Goal: Task Accomplishment & Management: Use online tool/utility

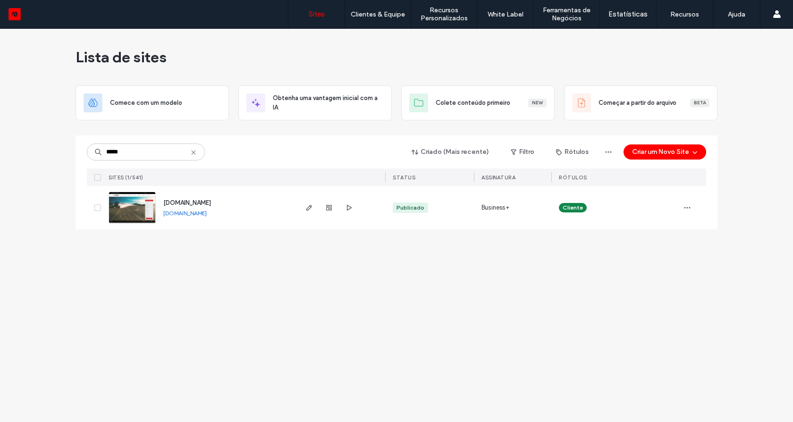
type input "*****"
click at [128, 212] on img at bounding box center [132, 224] width 46 height 64
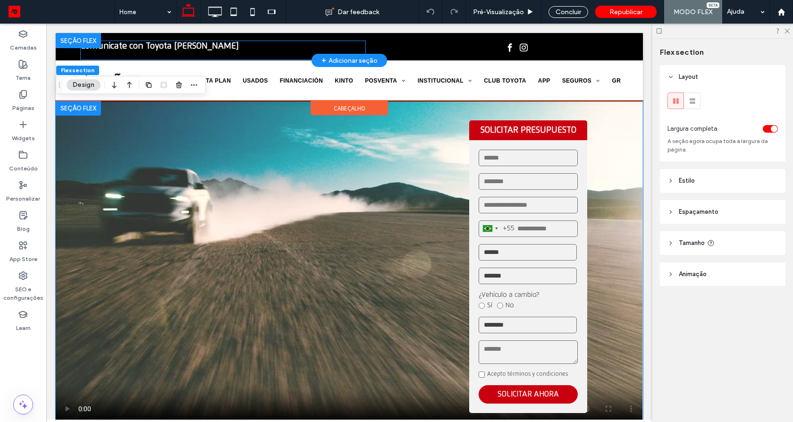
click at [150, 47] on strong "Comunicate con Toyota [PERSON_NAME]" at bounding box center [160, 46] width 158 height 8
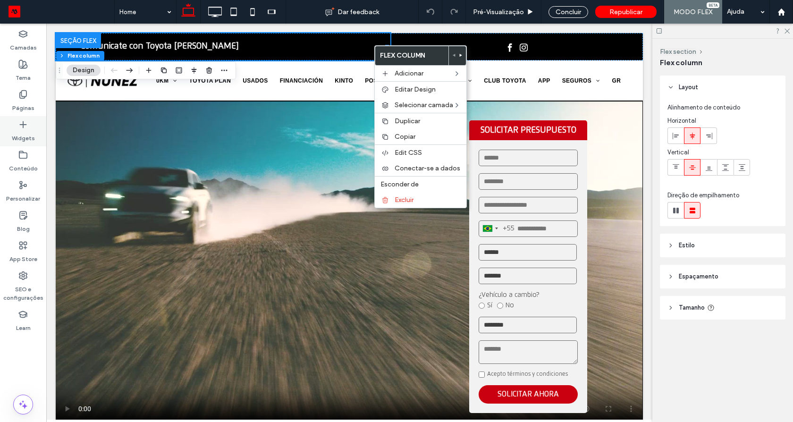
click at [24, 125] on icon at bounding box center [22, 124] width 9 height 9
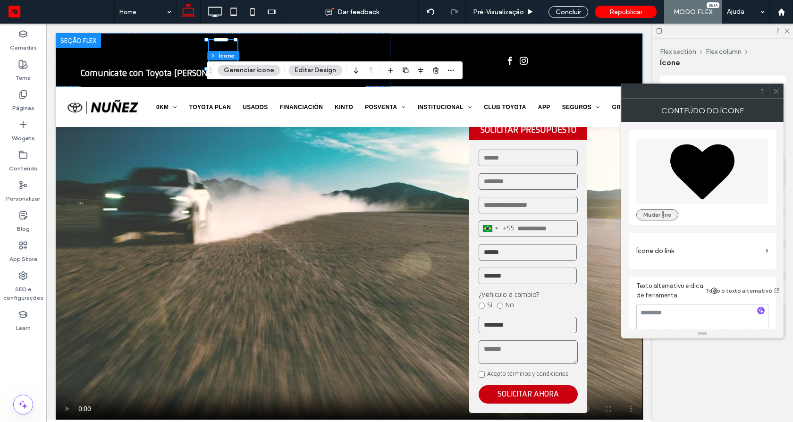
click at [658, 216] on button "Mudar ne" at bounding box center [657, 214] width 42 height 11
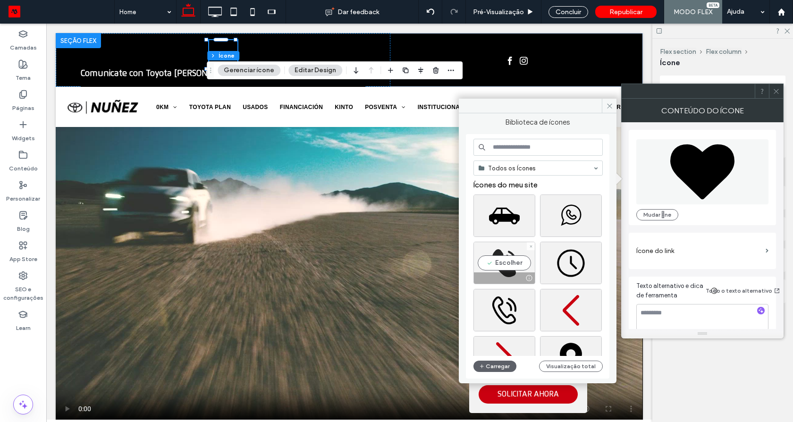
click at [500, 259] on div "Escolher" at bounding box center [505, 263] width 62 height 42
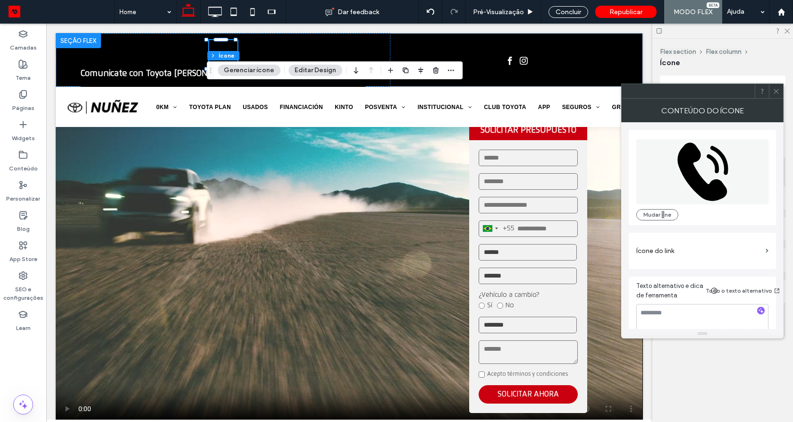
click at [773, 90] on icon at bounding box center [776, 91] width 7 height 7
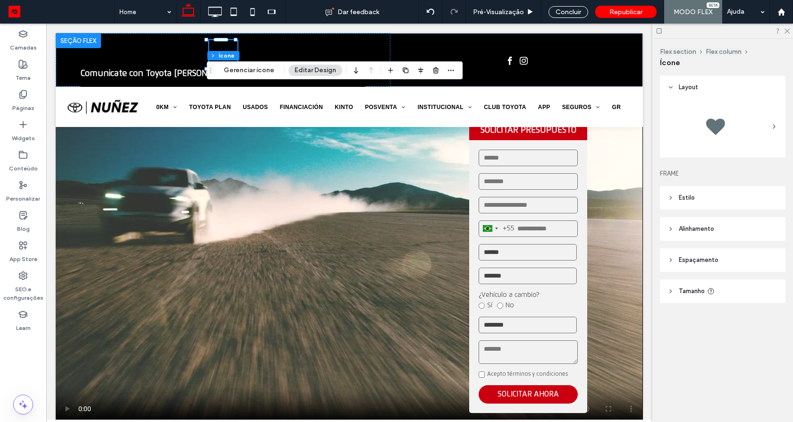
click at [686, 194] on span "Estilo" at bounding box center [687, 197] width 16 height 9
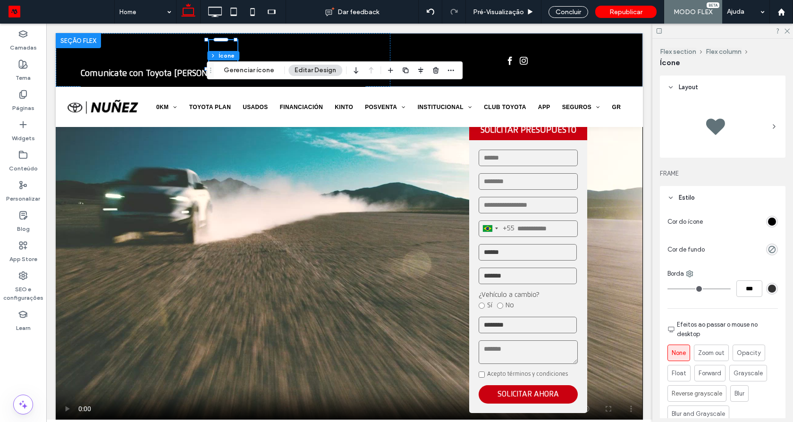
click at [772, 224] on div "rgb(0, 0, 0)" at bounding box center [772, 222] width 12 height 12
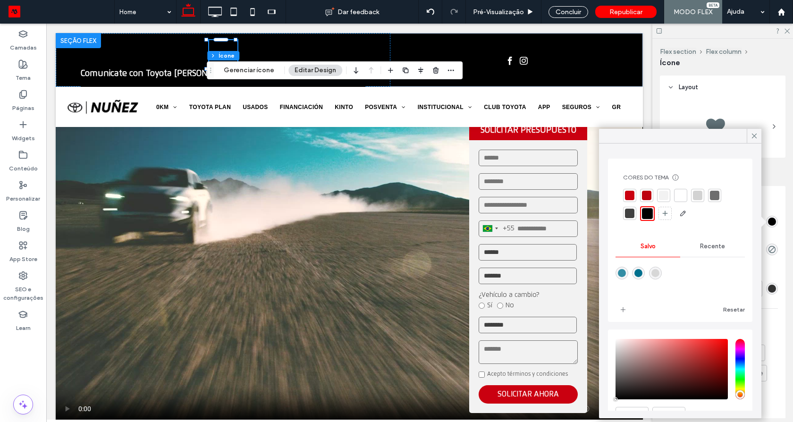
click at [678, 193] on div at bounding box center [680, 195] width 9 height 9
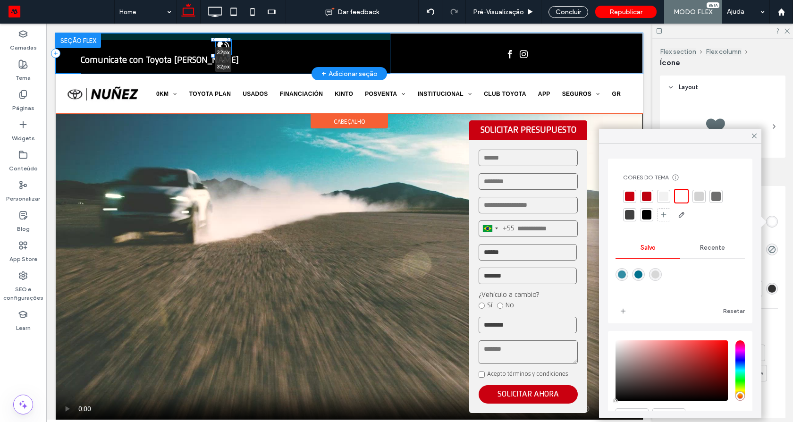
drag, startPoint x: 236, startPoint y: 40, endPoint x: 231, endPoint y: 45, distance: 7.3
click at [230, 46] on div "32px , 32px Comunicate con Toyota Nuñez" at bounding box center [349, 53] width 587 height 41
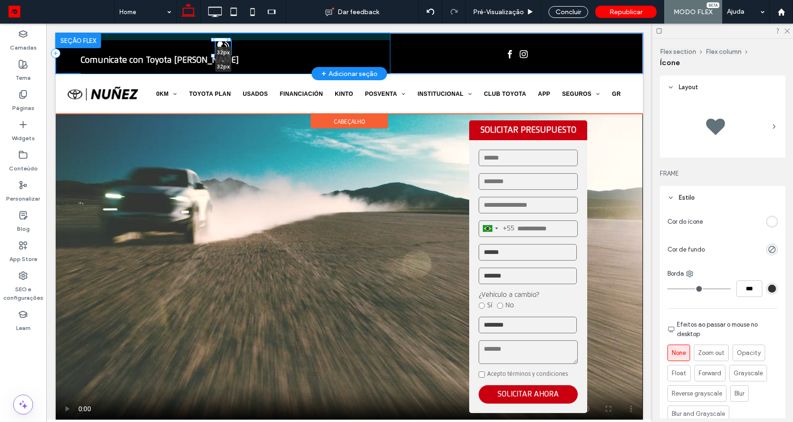
type input "**"
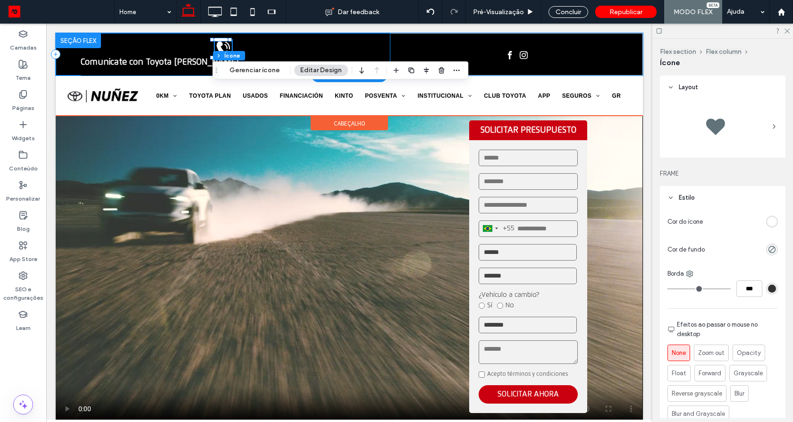
click at [232, 45] on div "36px , 36px Comunicate con Toyota Nuñez" at bounding box center [223, 54] width 335 height 42
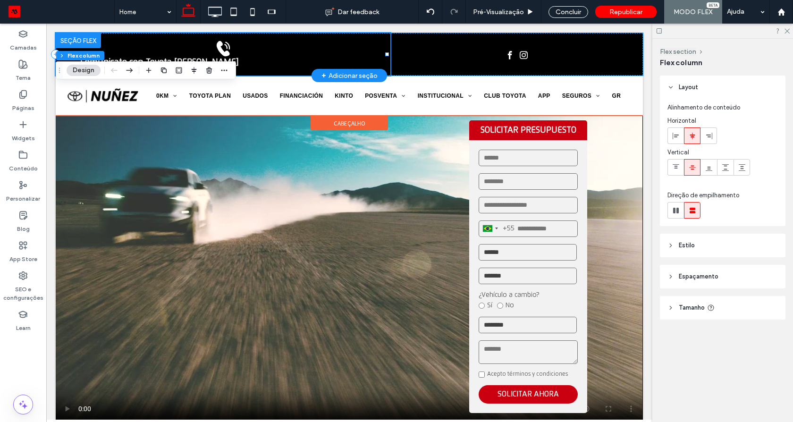
click at [270, 47] on div "Comunicate con Toyota Nuñez" at bounding box center [223, 54] width 335 height 42
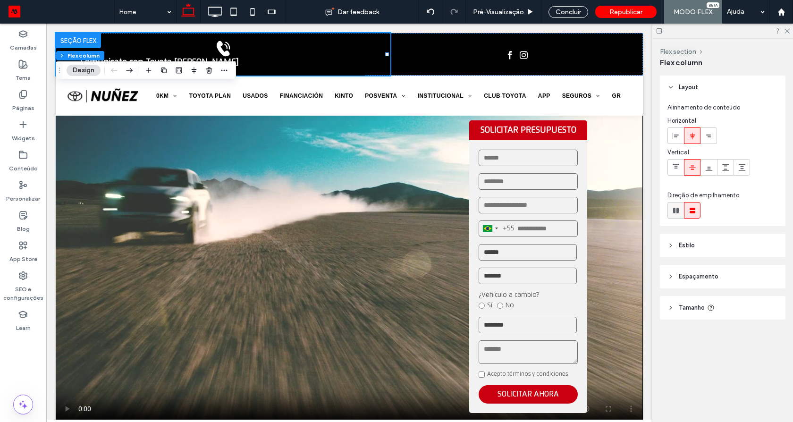
click at [676, 212] on icon at bounding box center [675, 210] width 9 height 9
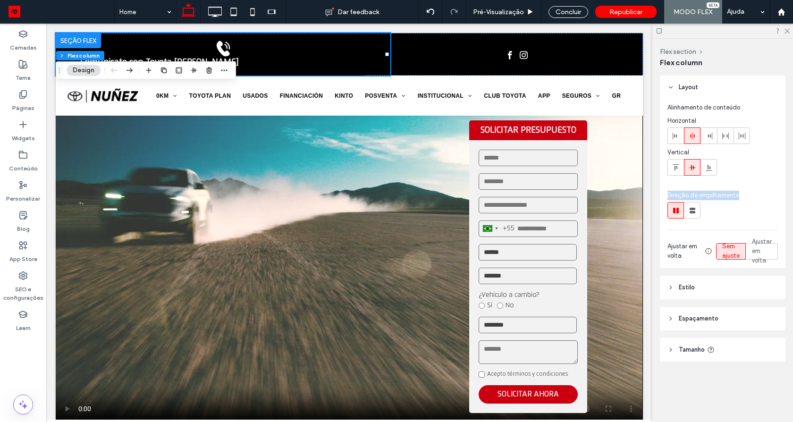
type input "*"
type input "**"
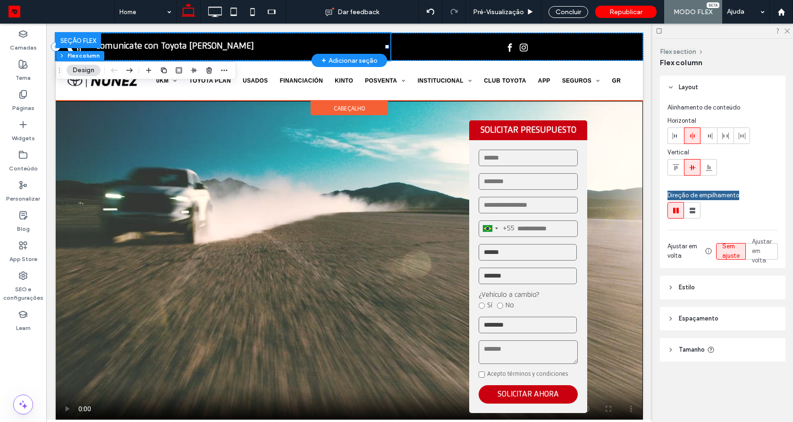
click at [383, 49] on div "Comunicate con Toyota Nuñez" at bounding box center [223, 46] width 335 height 27
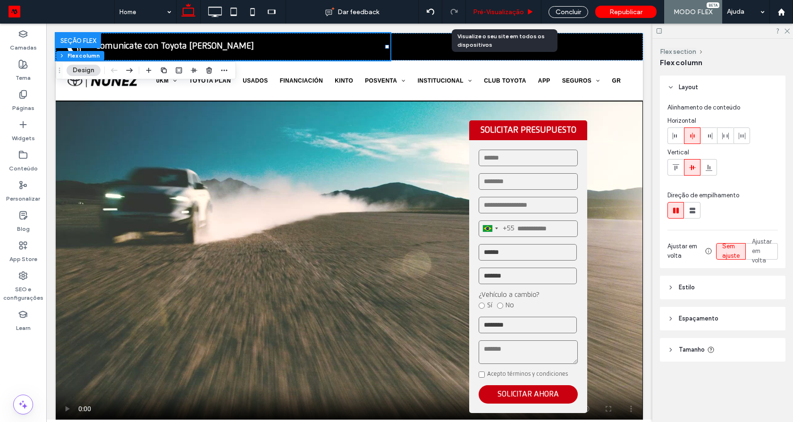
click at [481, 16] on span "Pré-Visualizaçāo" at bounding box center [498, 12] width 51 height 8
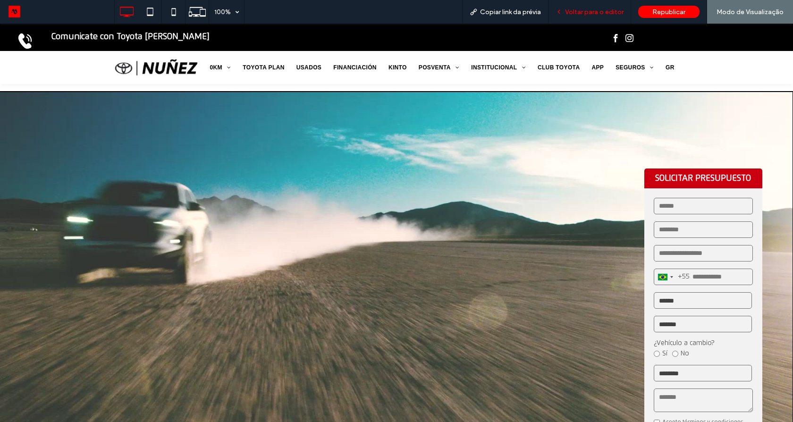
click at [600, 14] on span "Voltar para o editor" at bounding box center [594, 12] width 59 height 8
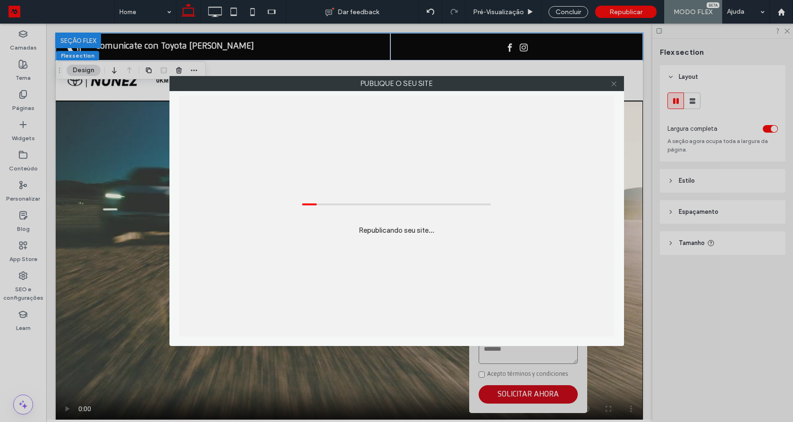
click at [614, 82] on icon at bounding box center [613, 83] width 7 height 7
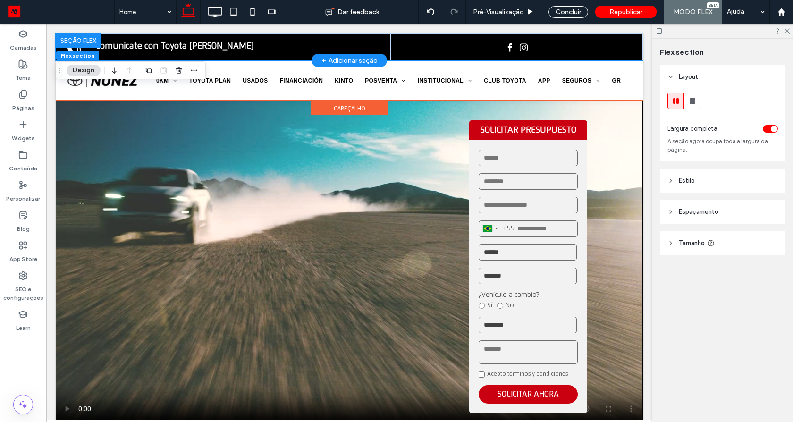
click at [89, 42] on div at bounding box center [78, 40] width 45 height 15
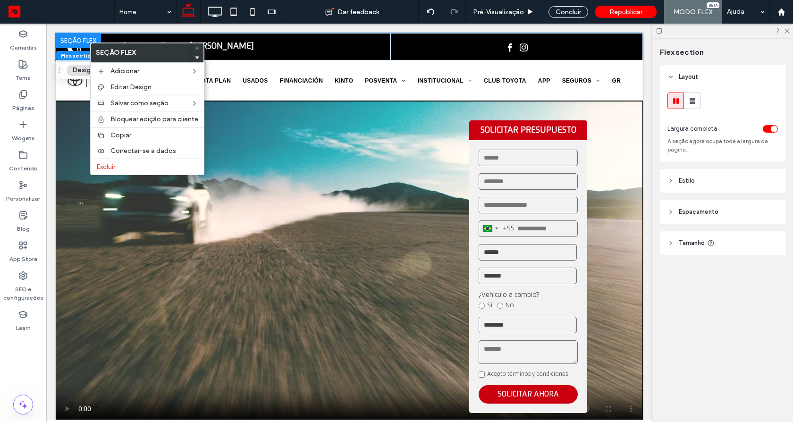
click at [770, 126] on div "toggle" at bounding box center [770, 129] width 15 height 8
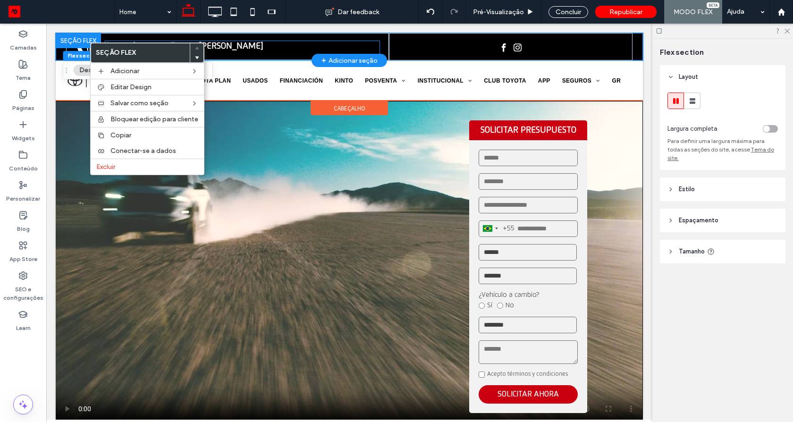
click at [253, 47] on p "Comunicate con Toyota Nuñez" at bounding box center [242, 46] width 274 height 10
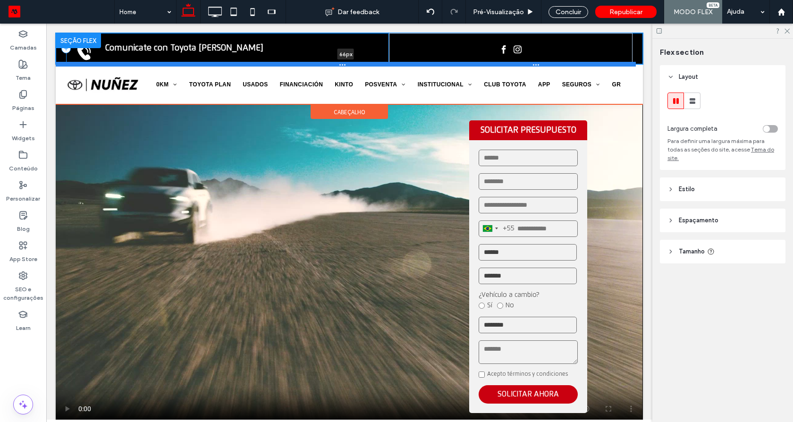
click at [93, 63] on div at bounding box center [346, 64] width 580 height 5
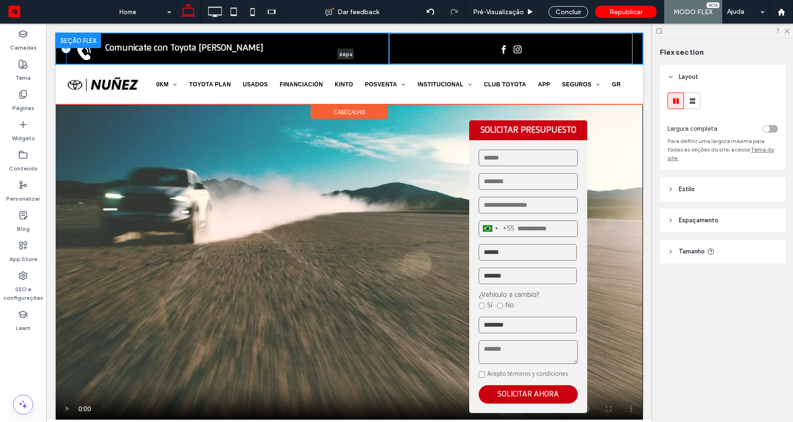
type input "**"
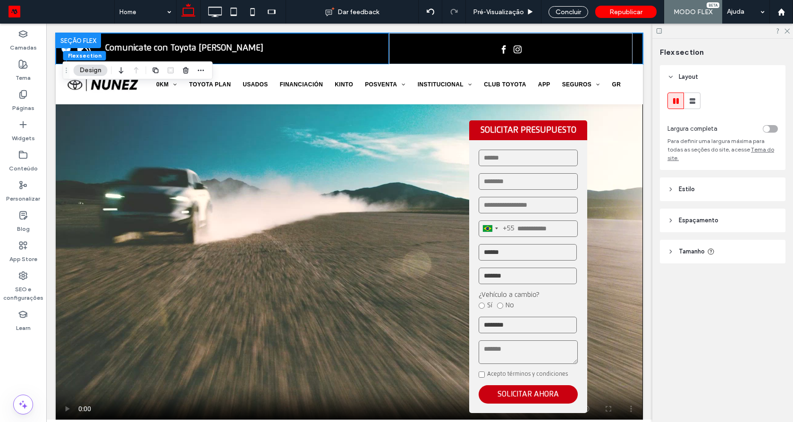
click at [94, 59] on button "Flex section" at bounding box center [84, 55] width 43 height 9
click at [95, 58] on span "Flex section" at bounding box center [85, 55] width 34 height 7
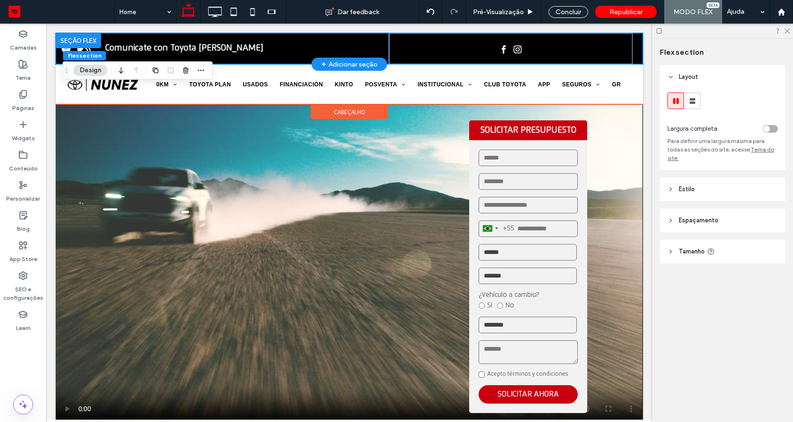
click at [378, 54] on div "Comunicate con Toyota Nuñez" at bounding box center [227, 48] width 323 height 31
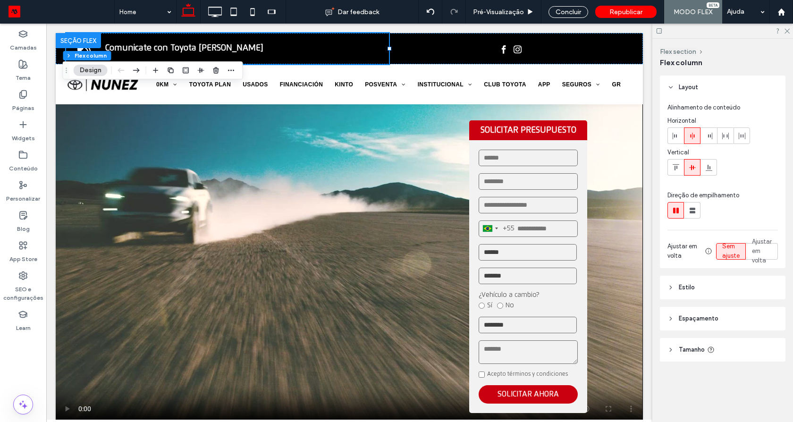
click at [692, 167] on icon at bounding box center [693, 168] width 8 height 8
click at [706, 167] on icon at bounding box center [709, 168] width 8 height 8
click at [691, 167] on use at bounding box center [692, 167] width 7 height 5
click at [207, 15] on icon at bounding box center [214, 11] width 19 height 19
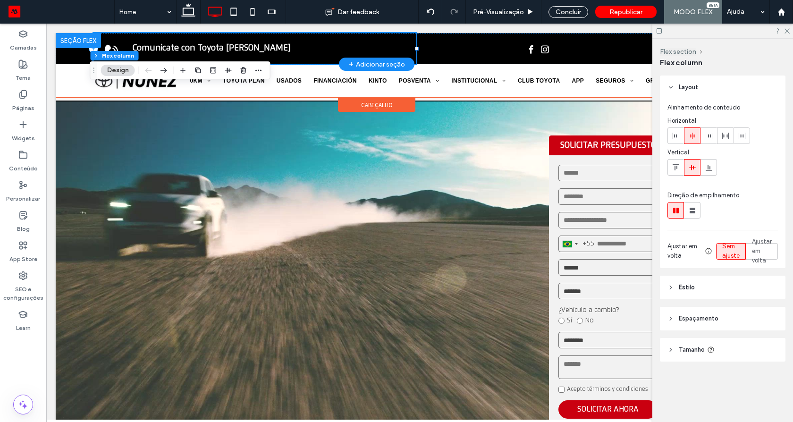
click at [399, 36] on div "Comunicate con Toyota Nuñez" at bounding box center [254, 48] width 323 height 31
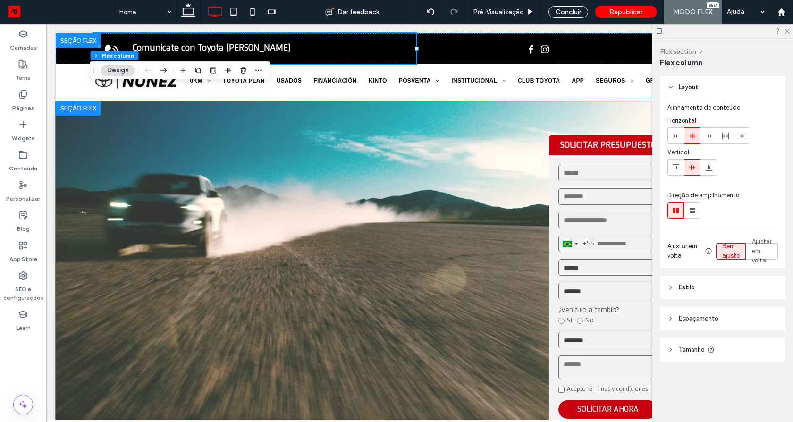
drag, startPoint x: 143, startPoint y: 89, endPoint x: 136, endPoint y: 190, distance: 101.3
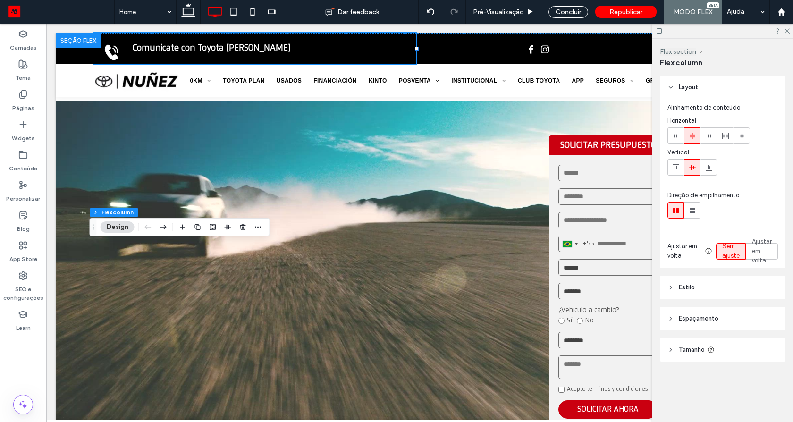
drag, startPoint x: 96, startPoint y: 70, endPoint x: 96, endPoint y: 227, distance: 156.7
click at [96, 227] on icon "Arrastar" at bounding box center [94, 227] width 8 height 7
drag, startPoint x: 96, startPoint y: 228, endPoint x: 102, endPoint y: 217, distance: 12.2
click at [97, 228] on icon "Arrastar" at bounding box center [94, 227] width 8 height 7
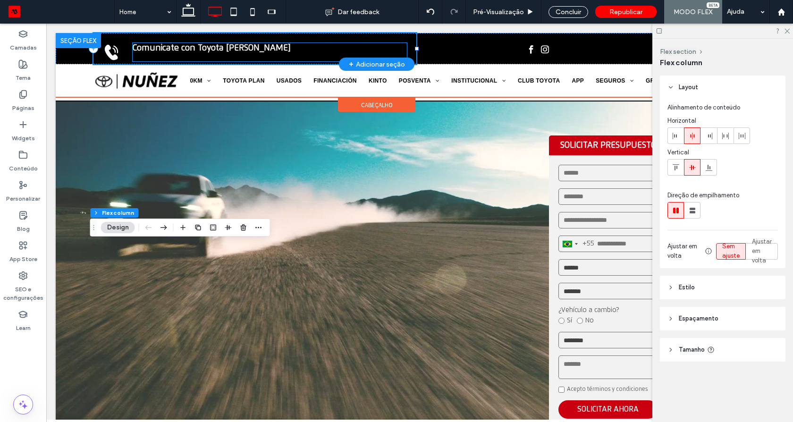
click at [146, 51] on strong "Comunicate con Toyota Nuñez" at bounding box center [212, 48] width 158 height 8
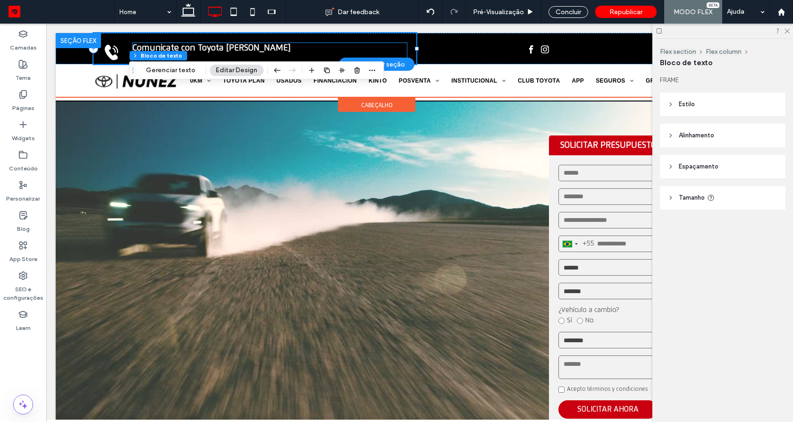
click at [146, 51] on div "Comunicate con Toyota Nuñez" at bounding box center [270, 52] width 274 height 18
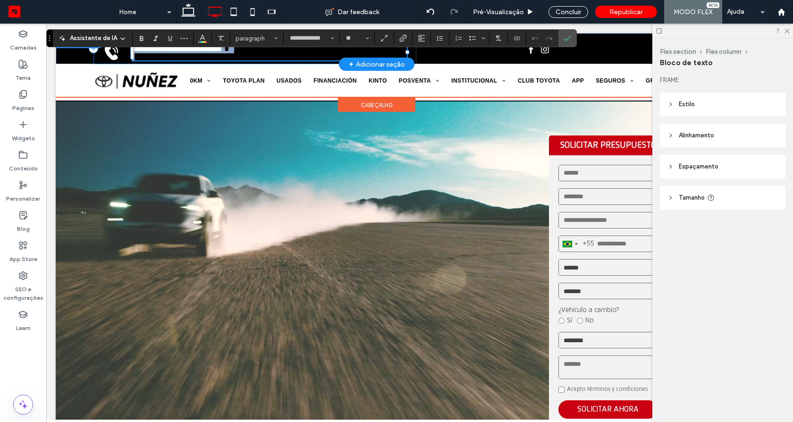
click at [227, 55] on p at bounding box center [270, 56] width 274 height 7
click at [222, 57] on p at bounding box center [270, 56] width 274 height 7
type input "**"
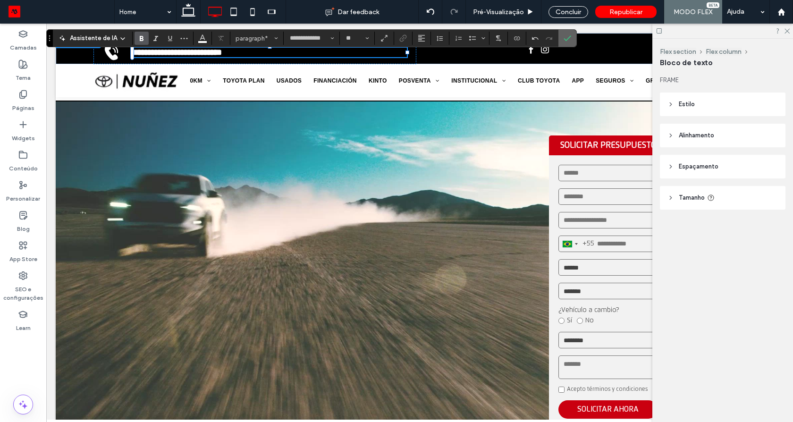
click at [564, 37] on icon "Confirmar" at bounding box center [568, 38] width 8 height 8
click at [564, 37] on div at bounding box center [538, 48] width 244 height 31
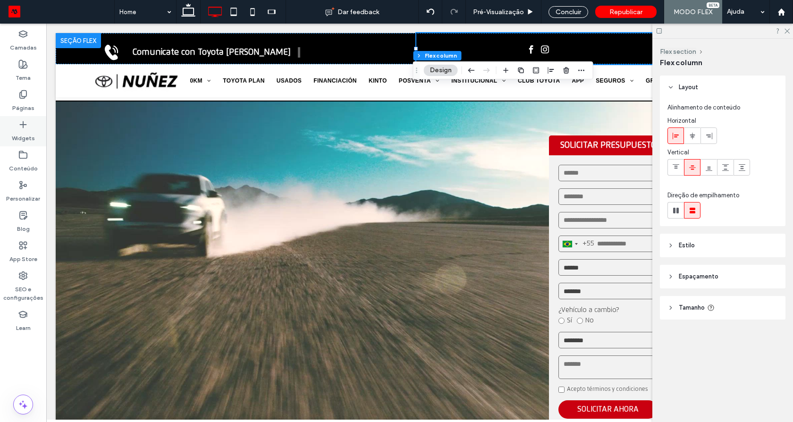
click at [25, 128] on icon at bounding box center [22, 124] width 9 height 9
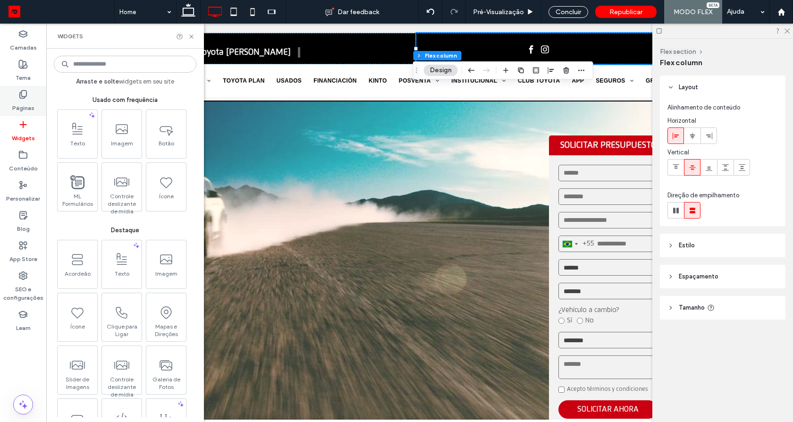
click at [28, 93] on div "Páginas" at bounding box center [23, 101] width 46 height 30
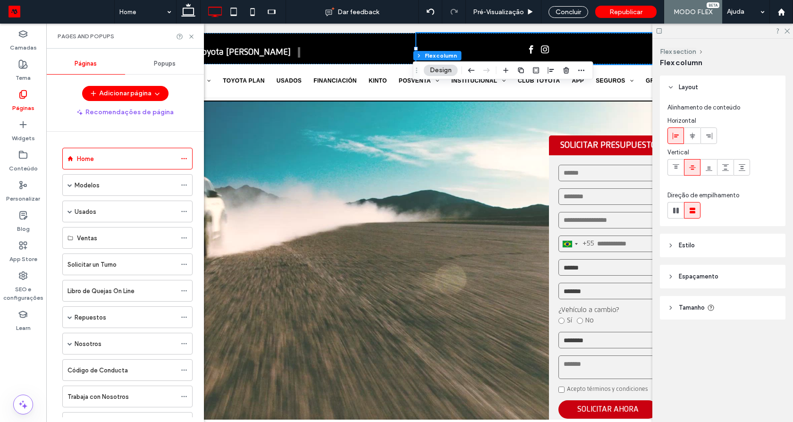
click at [165, 59] on div "Popups" at bounding box center [164, 63] width 79 height 21
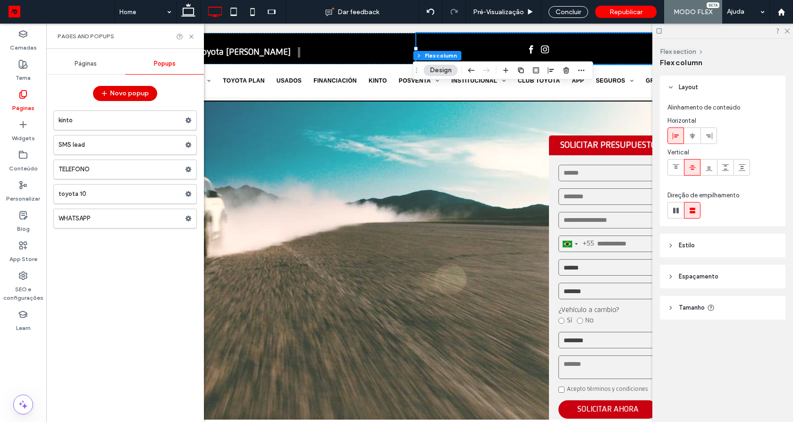
click at [147, 86] on button "Novo popup" at bounding box center [125, 93] width 64 height 15
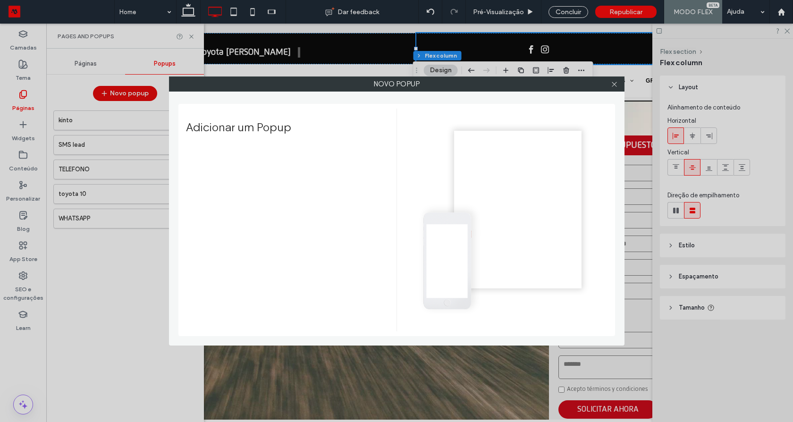
click at [147, 85] on div "Novo popup Adicionar um Popup" at bounding box center [396, 211] width 793 height 422
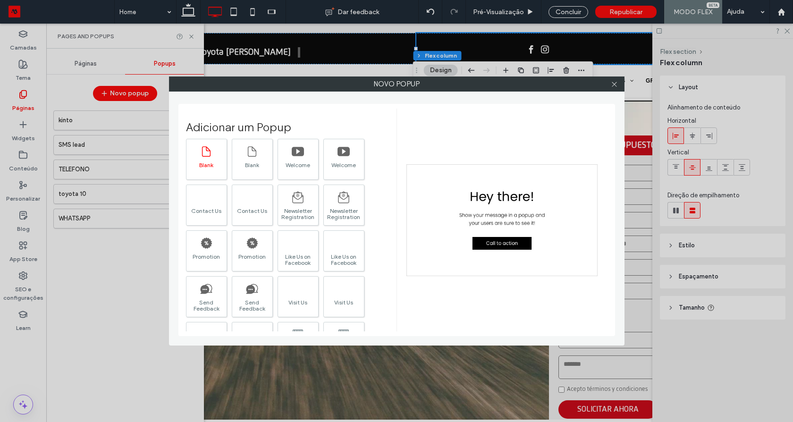
click at [214, 162] on div "Blank" at bounding box center [206, 165] width 40 height 6
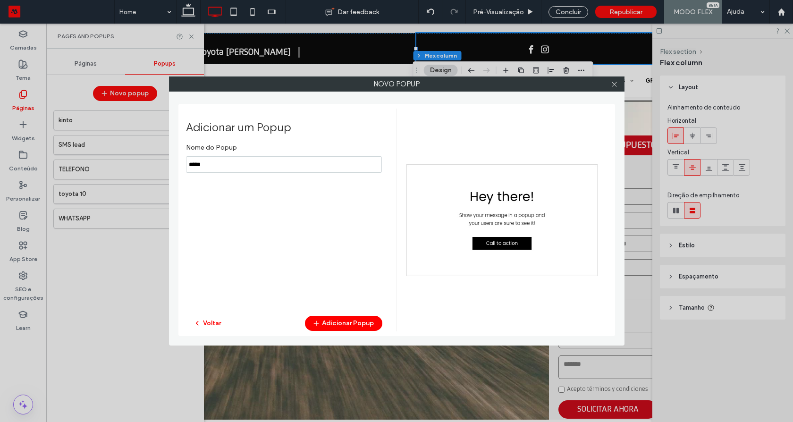
click at [214, 162] on input "notEmpty" at bounding box center [284, 164] width 196 height 17
click at [215, 161] on input "notEmpty" at bounding box center [284, 164] width 196 height 17
click at [208, 164] on input "notEmpty" at bounding box center [284, 164] width 196 height 17
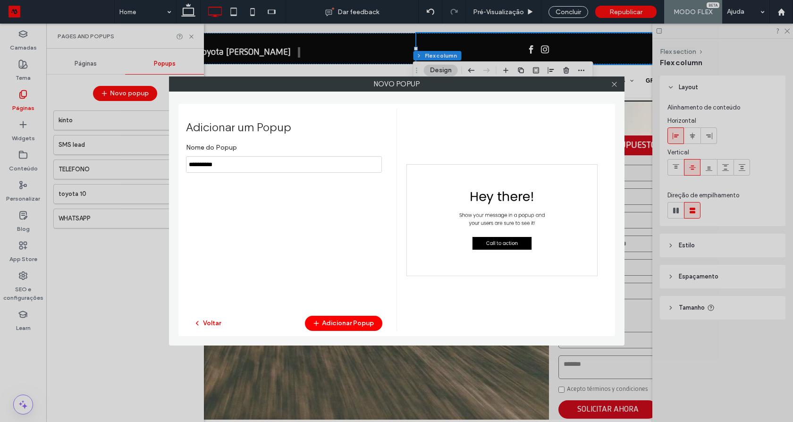
type input "**********"
click at [356, 323] on button "Adicionar Popup" at bounding box center [343, 323] width 77 height 15
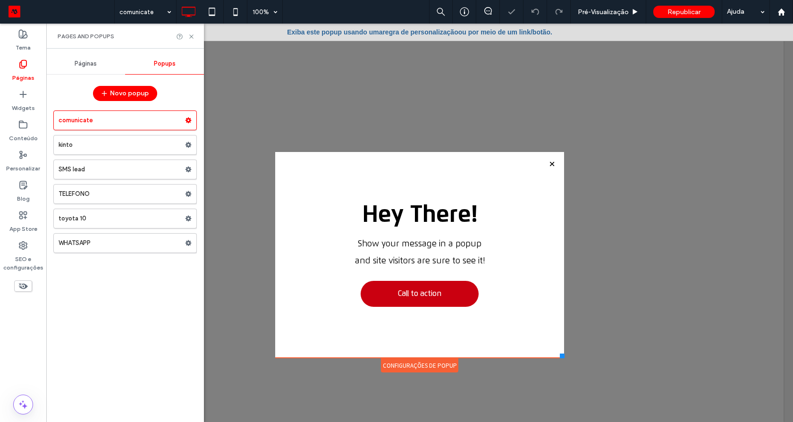
click at [613, 85] on div at bounding box center [419, 223] width 747 height 398
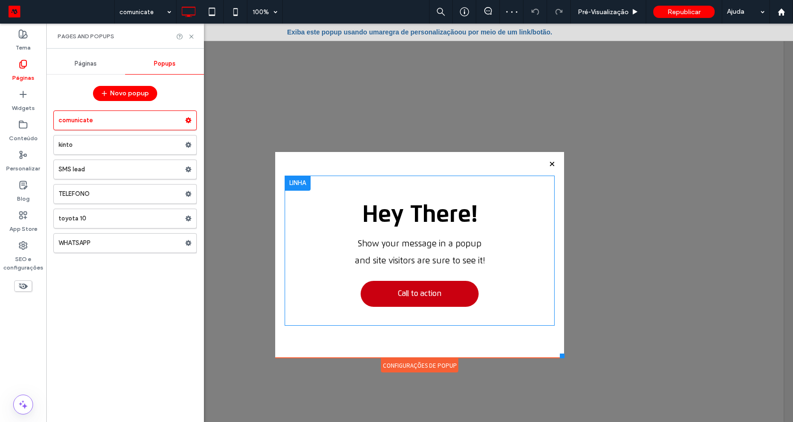
click at [292, 178] on div at bounding box center [298, 183] width 26 height 15
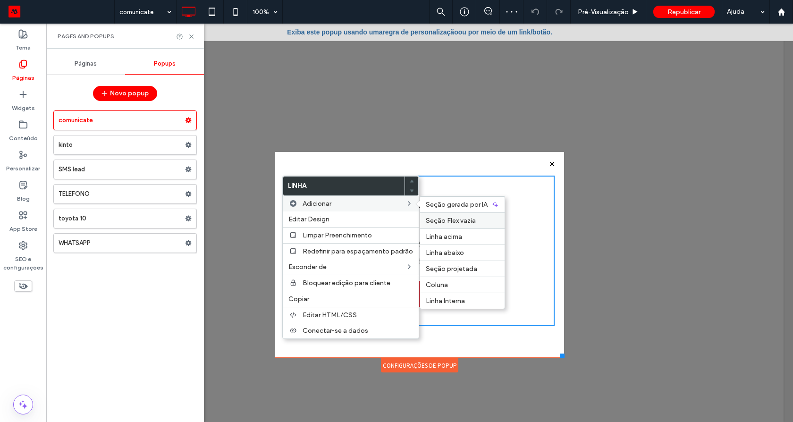
click at [442, 222] on span "Seção Flex vazia" at bounding box center [451, 221] width 50 height 8
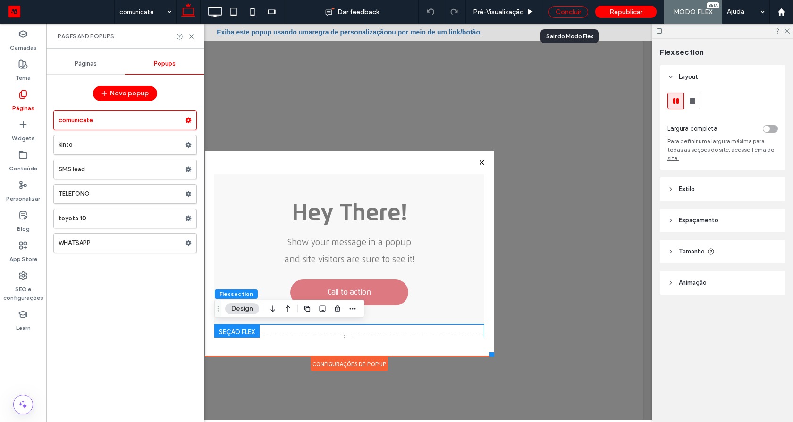
click at [573, 9] on div "Concluir" at bounding box center [569, 12] width 40 height 12
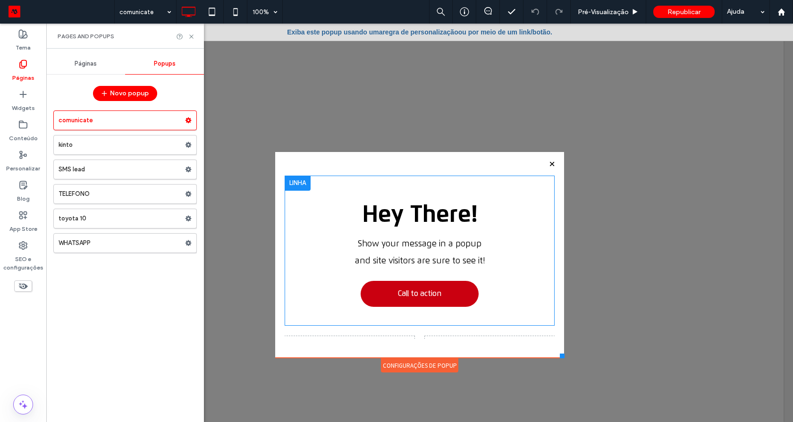
click at [298, 186] on div at bounding box center [298, 183] width 26 height 15
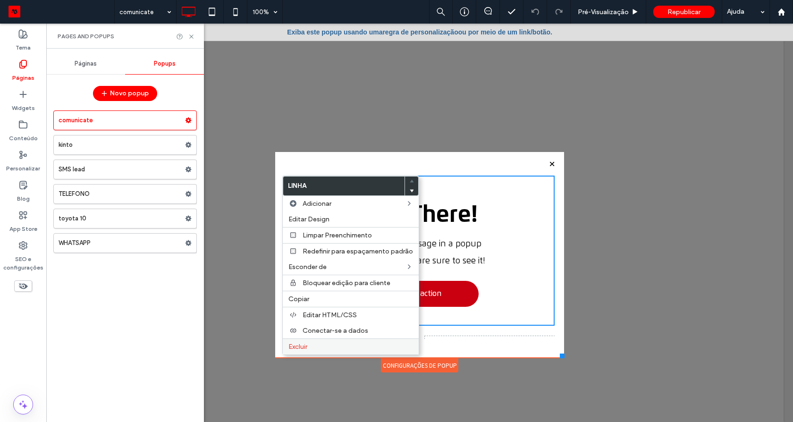
click at [319, 347] on label "Excluir" at bounding box center [350, 347] width 125 height 8
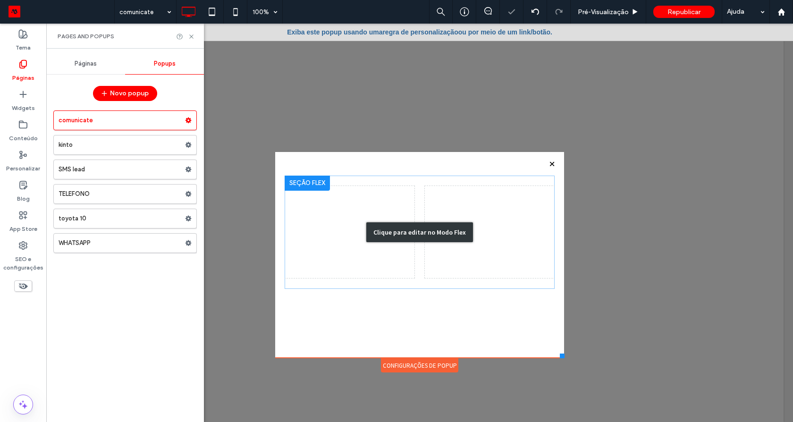
click at [401, 244] on div "Clique para editar no Modo Flex" at bounding box center [420, 232] width 270 height 113
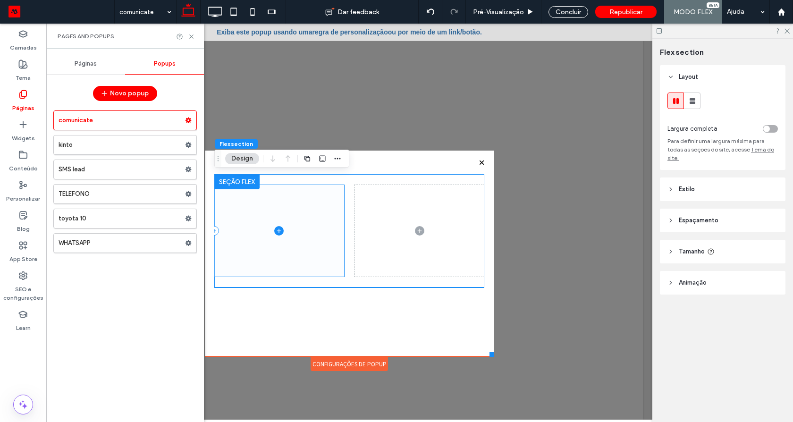
click at [323, 251] on span at bounding box center [279, 231] width 130 height 92
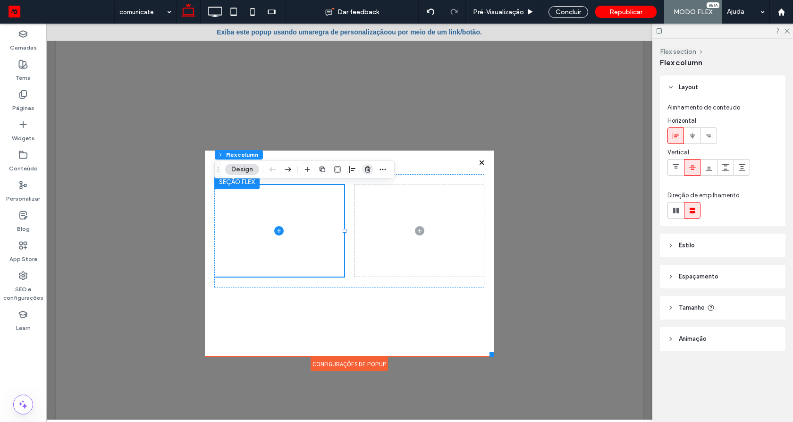
click at [369, 171] on icon "button" at bounding box center [368, 170] width 8 height 8
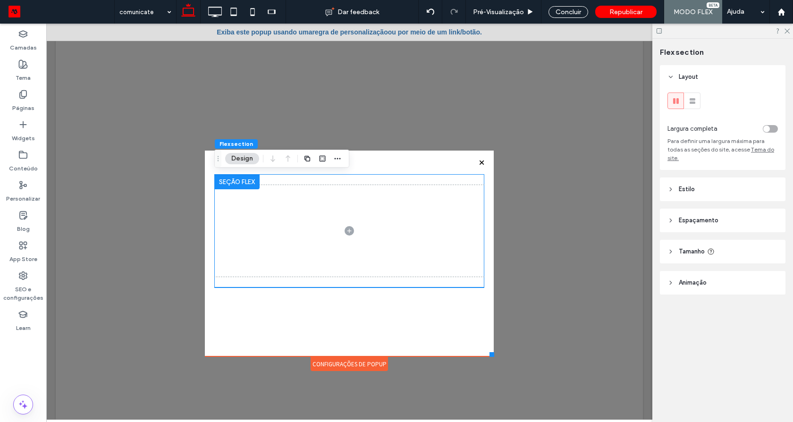
click at [337, 283] on div at bounding box center [349, 230] width 270 height 113
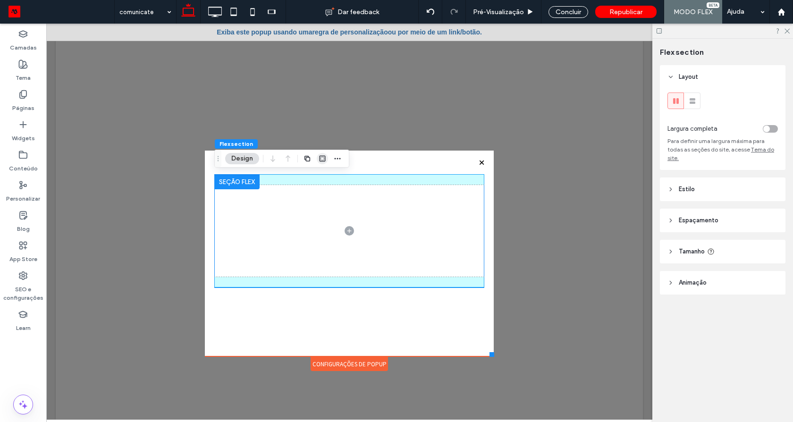
drag, startPoint x: 321, startPoint y: 159, endPoint x: 262, endPoint y: 197, distance: 70.3
click at [321, 159] on icon "button" at bounding box center [323, 159] width 8 height 8
click at [321, 159] on div at bounding box center [322, 158] width 11 height 17
type input "*"
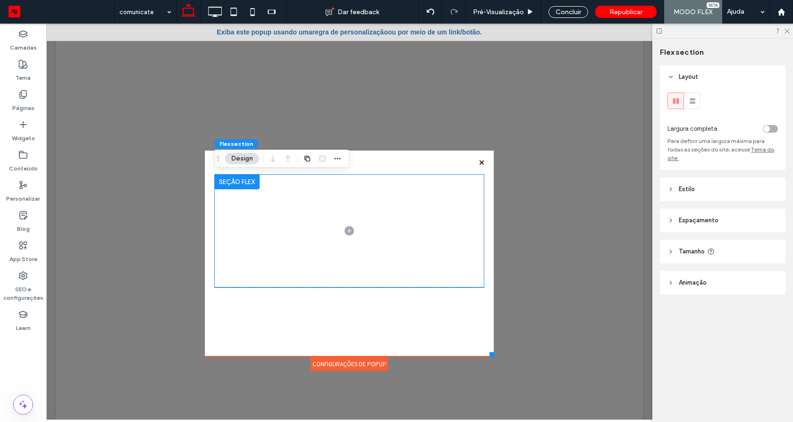
click at [297, 335] on div "Clique para editar no Modo Flex" at bounding box center [349, 255] width 270 height 163
click at [370, 362] on div "Configurações de Popup" at bounding box center [349, 364] width 77 height 14
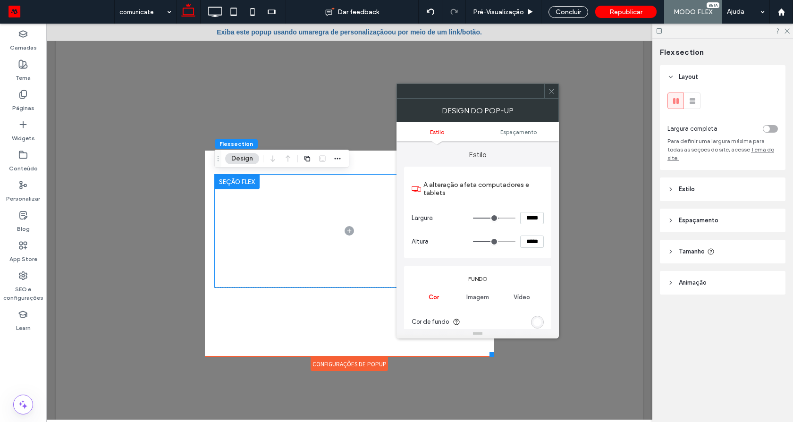
click at [539, 324] on div "rgb(255, 255, 255)" at bounding box center [537, 322] width 8 height 8
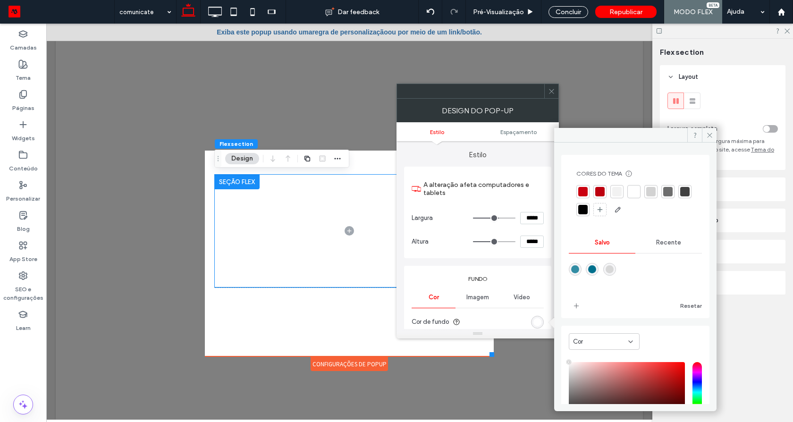
click at [669, 245] on span "Recente" at bounding box center [668, 243] width 25 height 8
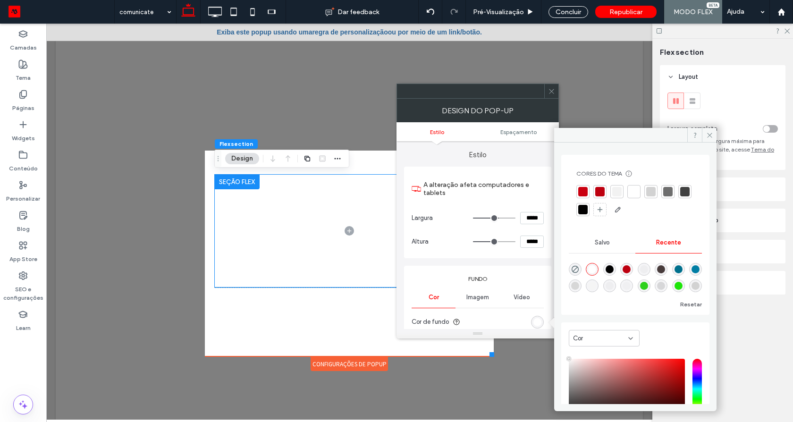
click at [577, 260] on div at bounding box center [635, 275] width 133 height 35
click at [578, 261] on div at bounding box center [635, 275] width 133 height 35
click at [576, 267] on use "rgba(0, 0, 0, 0)" at bounding box center [575, 269] width 7 height 7
type input "*******"
type input "*"
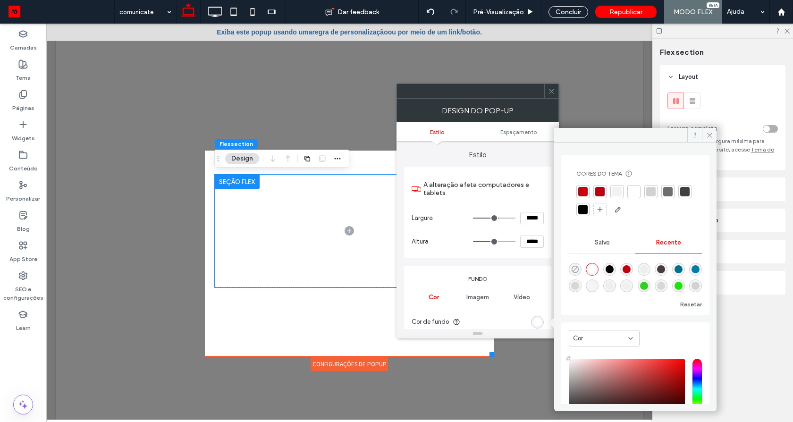
type input "**"
drag, startPoint x: 576, startPoint y: 267, endPoint x: 575, endPoint y: 148, distance: 119.0
click at [580, 265] on div at bounding box center [575, 269] width 13 height 13
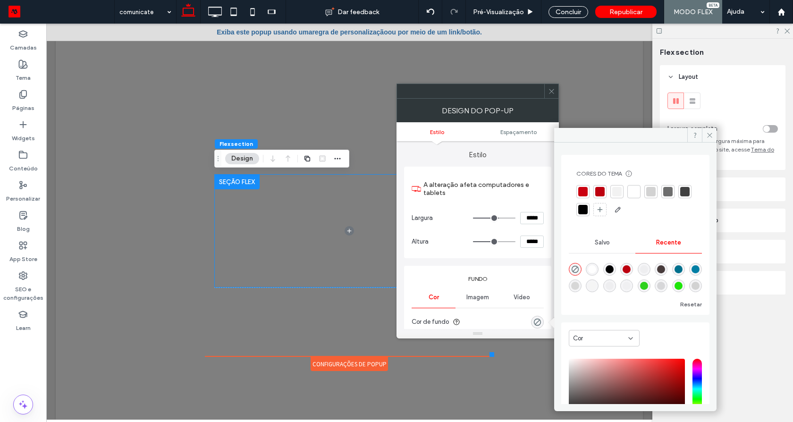
click at [551, 93] on icon at bounding box center [551, 91] width 7 height 7
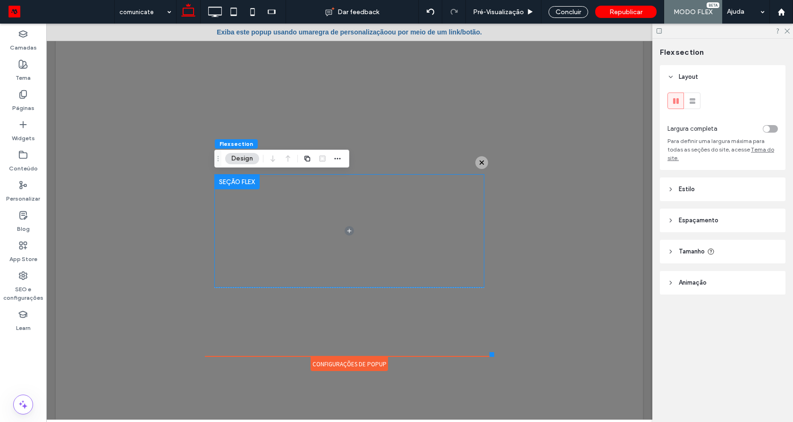
click at [551, 93] on icon at bounding box center [551, 91] width 7 height 7
click at [27, 125] on icon at bounding box center [22, 124] width 9 height 9
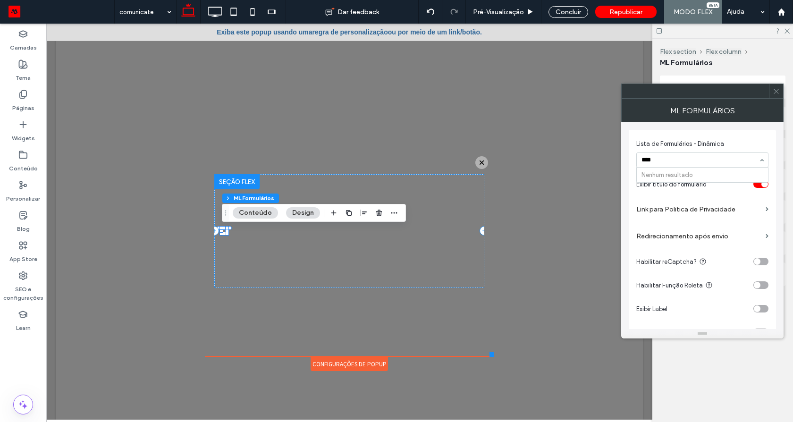
type input "***"
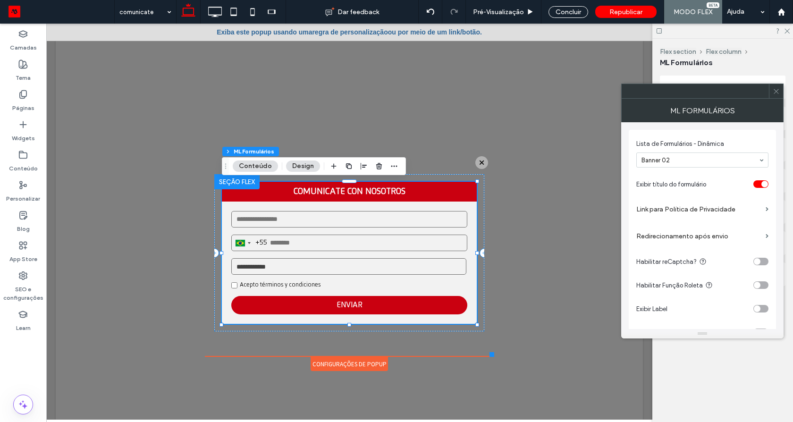
drag, startPoint x: 779, startPoint y: 91, endPoint x: 541, endPoint y: 126, distance: 240.4
click at [779, 91] on icon at bounding box center [776, 91] width 7 height 7
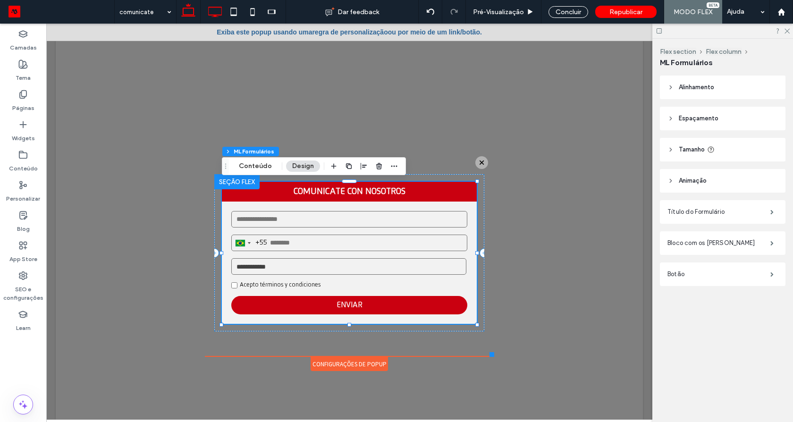
click at [212, 8] on icon at bounding box center [214, 11] width 19 height 19
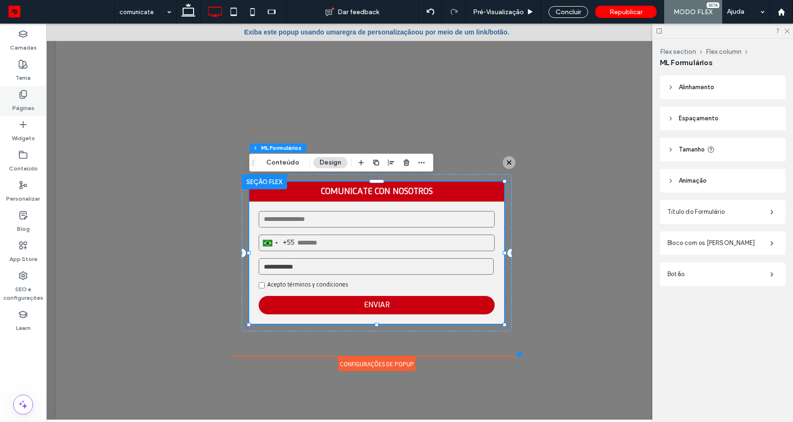
click at [25, 96] on use at bounding box center [23, 95] width 7 height 8
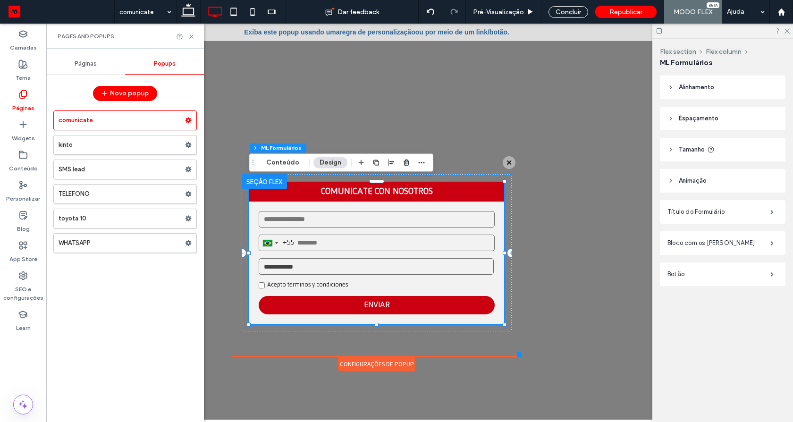
click at [76, 67] on span "Páginas" at bounding box center [86, 64] width 22 height 8
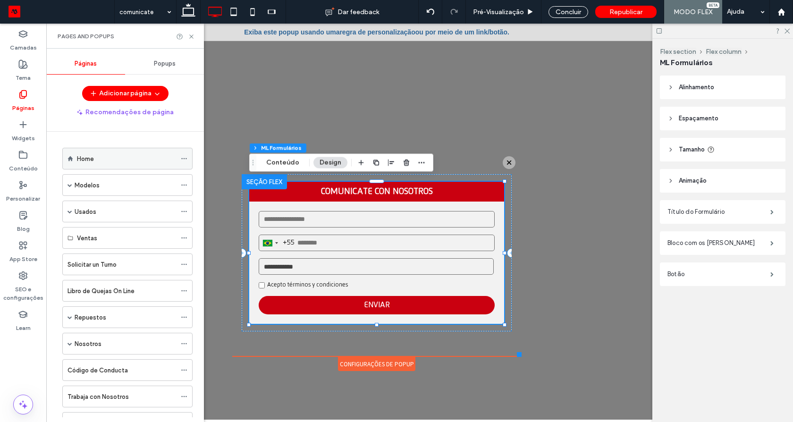
click at [89, 153] on label "Home" at bounding box center [85, 159] width 17 height 17
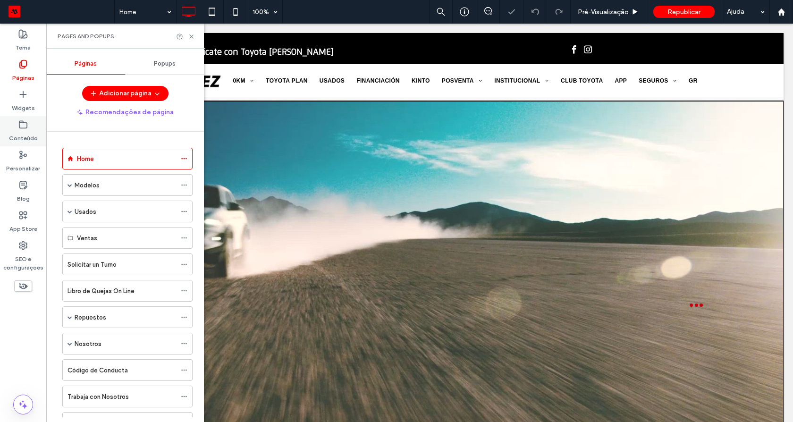
click at [27, 129] on label "Conteúdo" at bounding box center [23, 135] width 29 height 13
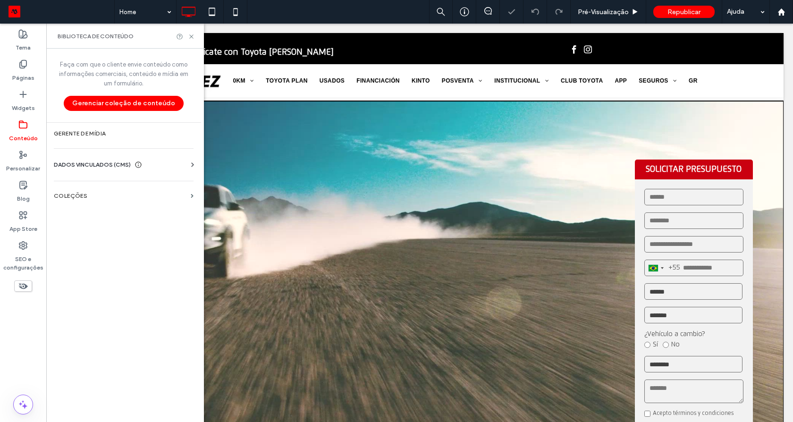
drag, startPoint x: 23, startPoint y: 59, endPoint x: 105, endPoint y: 174, distance: 141.1
click at [23, 62] on icon at bounding box center [22, 63] width 9 height 9
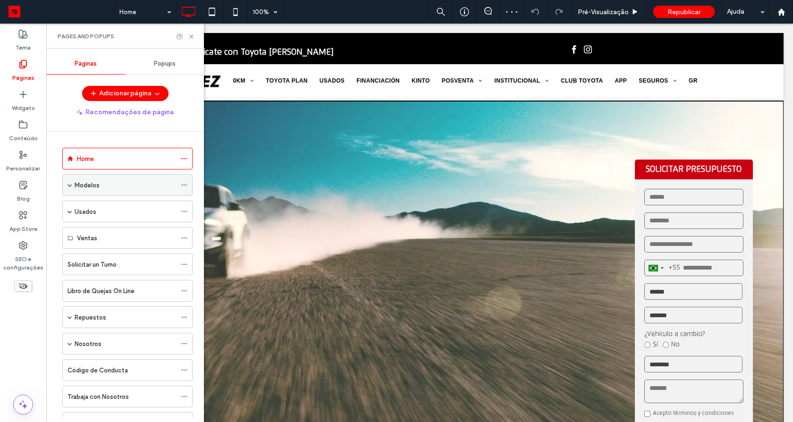
click at [86, 190] on div "Modelos" at bounding box center [126, 185] width 102 height 21
click at [0, 0] on div at bounding box center [0, 0] width 0 height 0
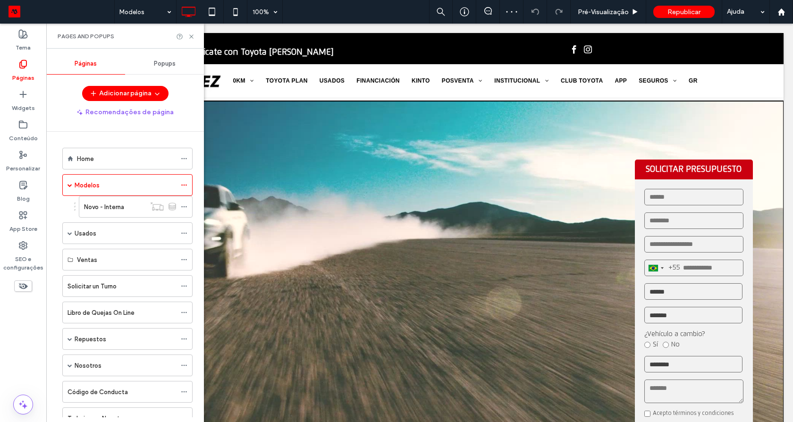
click at [30, 127] on div at bounding box center [396, 211] width 793 height 422
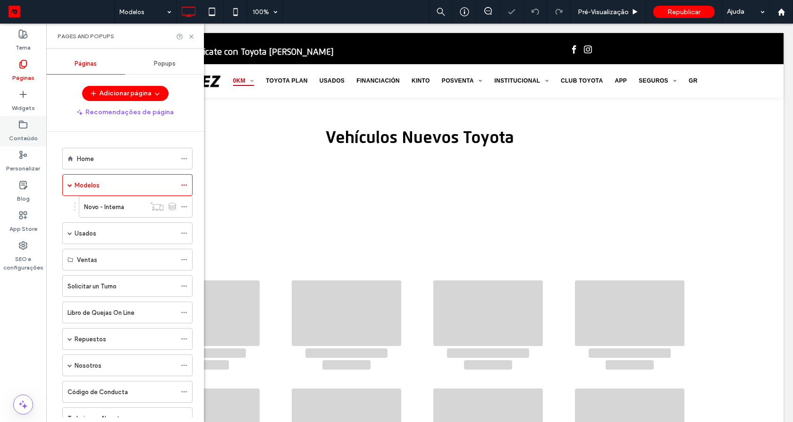
click at [19, 124] on use at bounding box center [23, 124] width 8 height 7
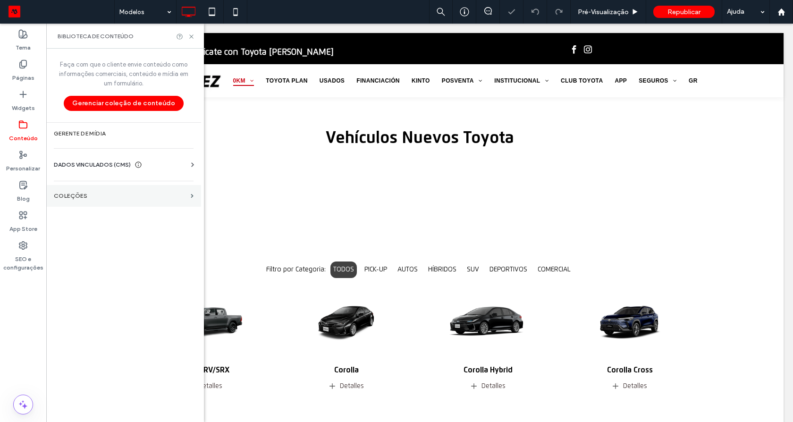
click at [87, 192] on section "COLEÇÕES" at bounding box center [123, 196] width 155 height 22
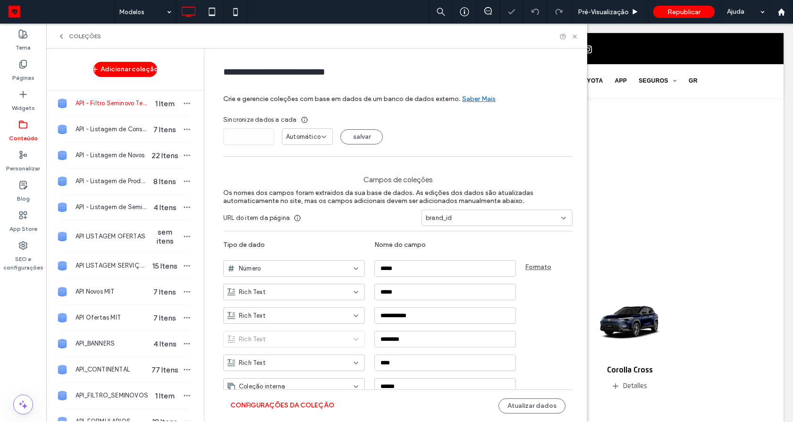
click at [27, 120] on div "Conteúdo" at bounding box center [23, 131] width 46 height 30
click at [27, 120] on icon at bounding box center [22, 124] width 9 height 9
click at [27, 98] on icon at bounding box center [22, 94] width 9 height 9
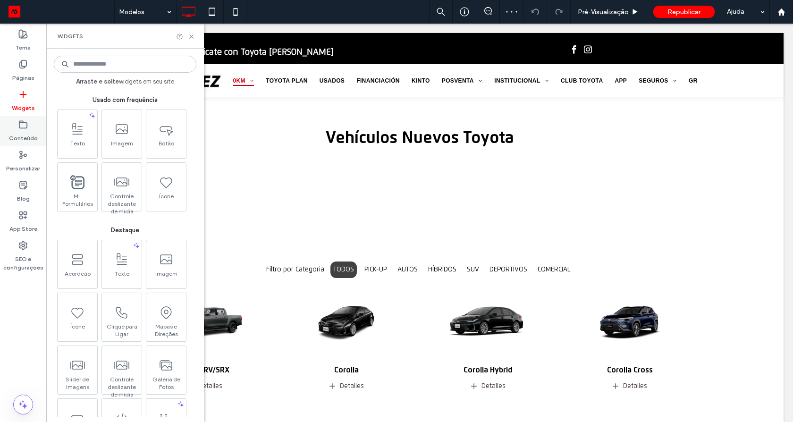
drag, startPoint x: 24, startPoint y: 124, endPoint x: 29, endPoint y: 131, distance: 8.8
click at [25, 124] on icon at bounding box center [22, 124] width 9 height 9
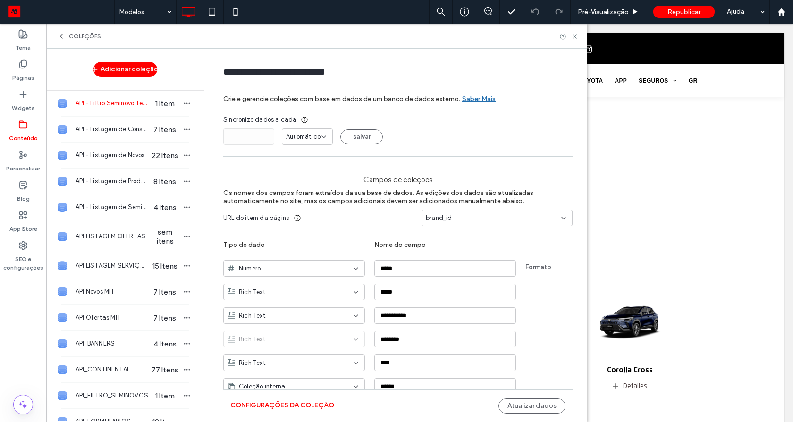
click at [59, 34] on icon at bounding box center [62, 37] width 8 height 8
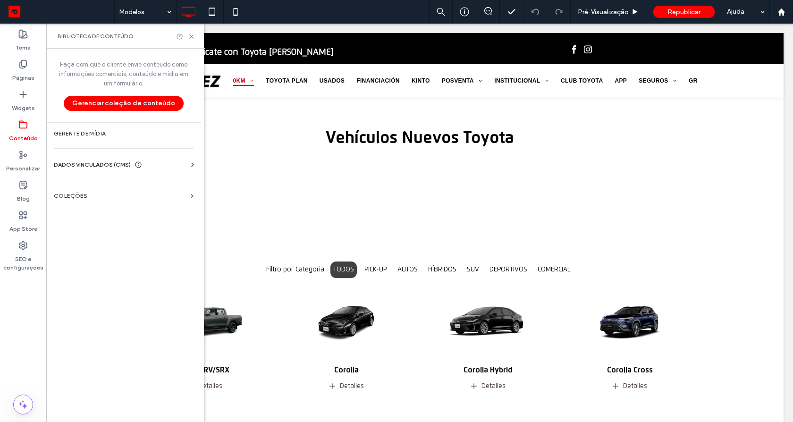
click at [59, 34] on span "Biblioteca de conteúdo" at bounding box center [96, 37] width 76 height 8
click at [115, 166] on span "DADOS VINCULADOS (CMS)" at bounding box center [92, 164] width 77 height 9
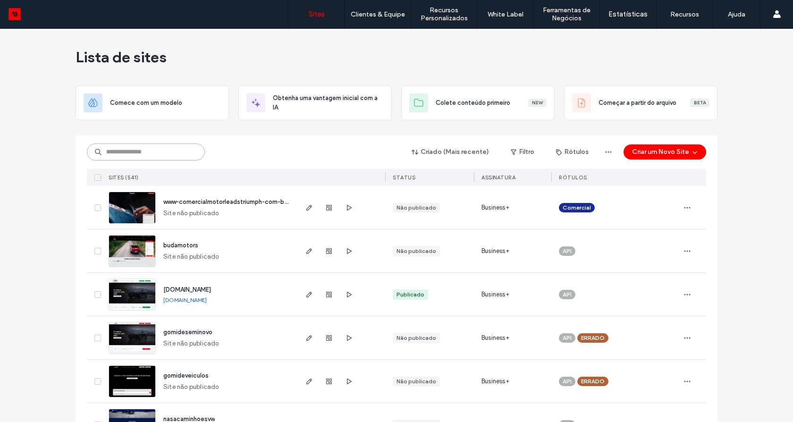
click at [171, 158] on input at bounding box center [146, 152] width 118 height 17
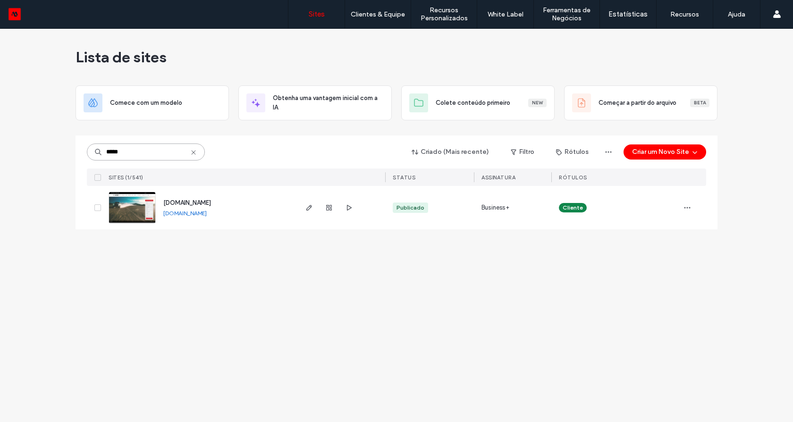
type input "*****"
click at [176, 216] on link "[DOMAIN_NAME]" at bounding box center [184, 213] width 43 height 7
click at [144, 214] on img at bounding box center [132, 224] width 46 height 64
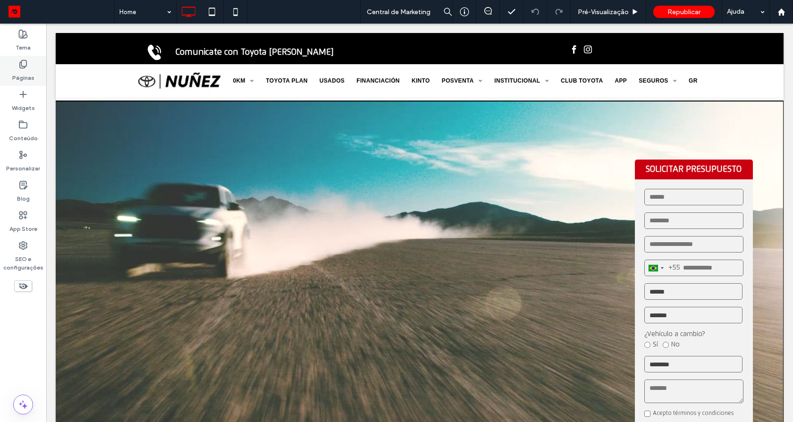
click at [26, 63] on use at bounding box center [23, 64] width 7 height 8
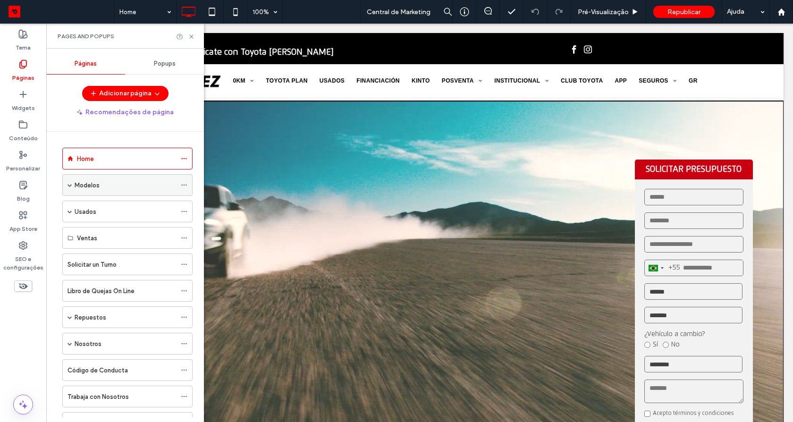
click at [87, 187] on label "Modelos" at bounding box center [87, 185] width 25 height 17
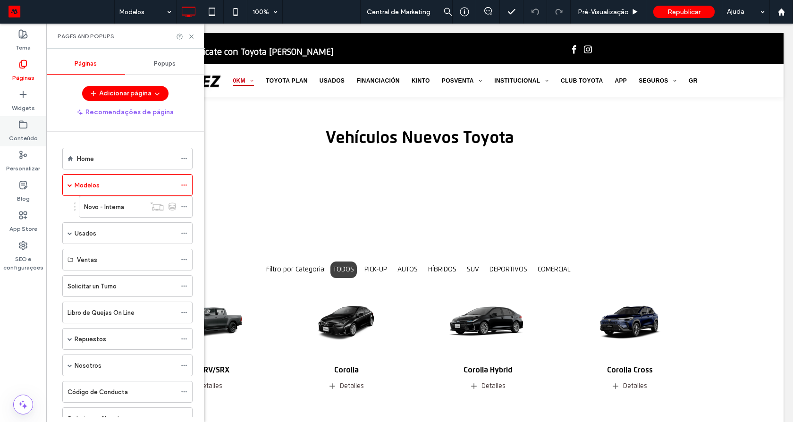
click at [25, 129] on icon at bounding box center [22, 124] width 9 height 9
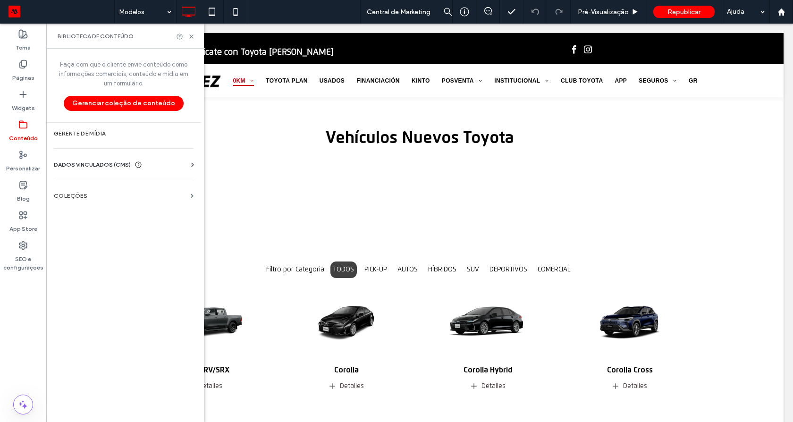
click at [89, 166] on span "DADOS VINCULADOS (CMS)" at bounding box center [92, 164] width 77 height 9
click at [102, 193] on section "Informações da empresa" at bounding box center [126, 188] width 144 height 22
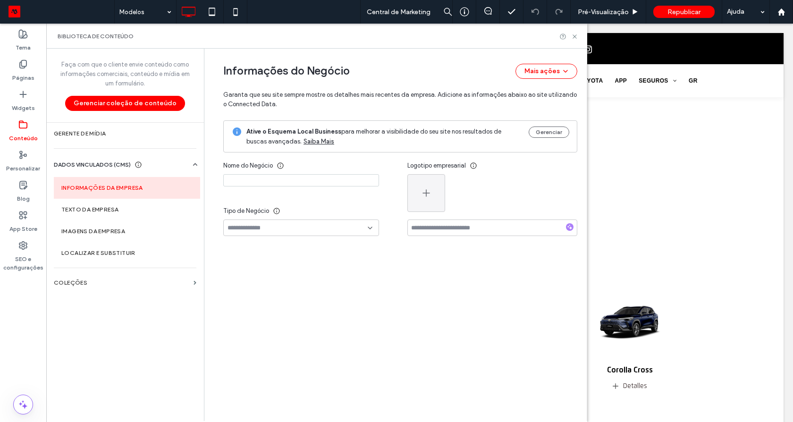
type input "**********"
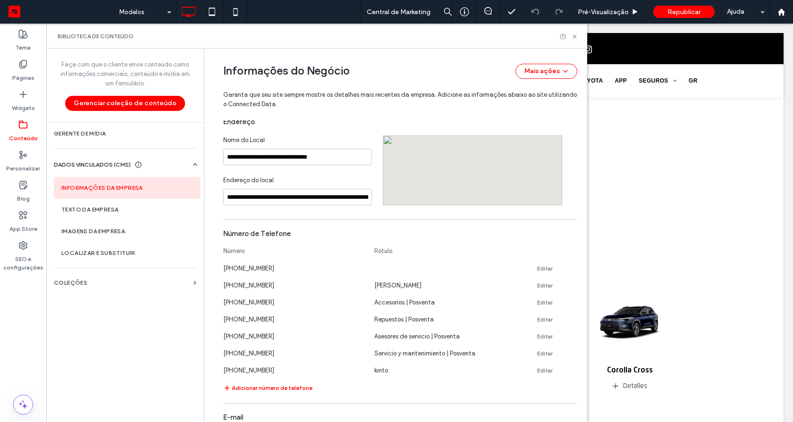
scroll to position [277, 0]
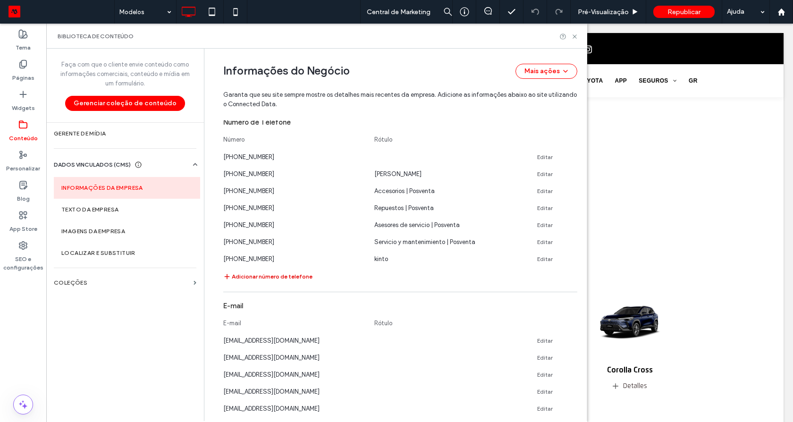
click at [286, 274] on button "Adicionar número de telefone" at bounding box center [267, 276] width 89 height 11
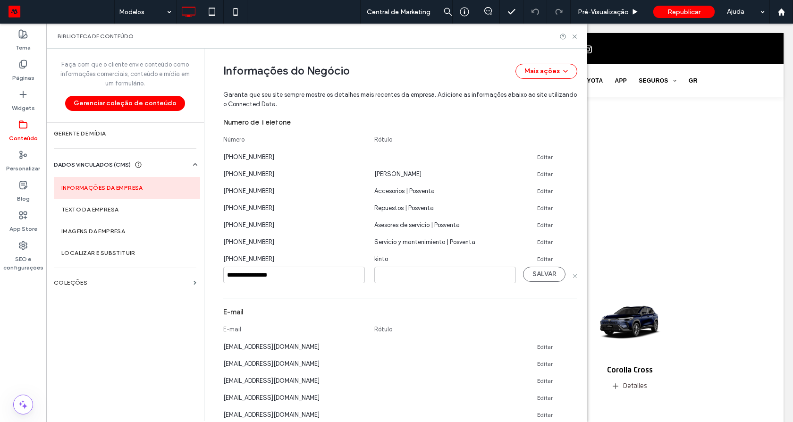
click at [289, 279] on input "**********" at bounding box center [294, 275] width 142 height 17
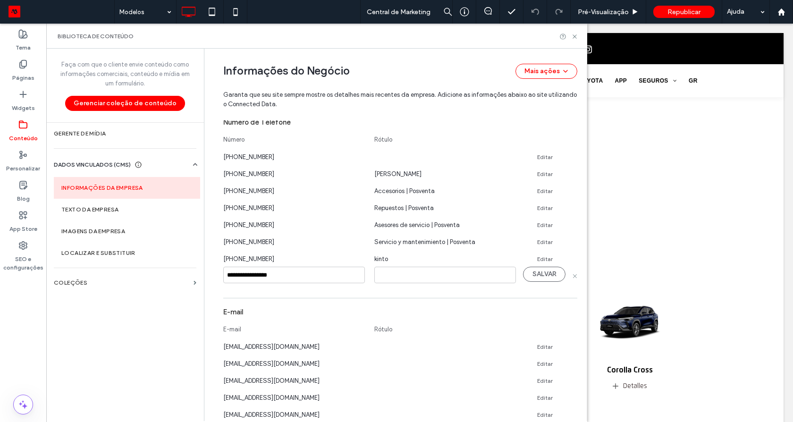
type input "**********"
click at [421, 277] on input at bounding box center [445, 275] width 142 height 17
paste input "**********"
type input "**********"
click at [527, 276] on button "SALVAR" at bounding box center [544, 274] width 42 height 15
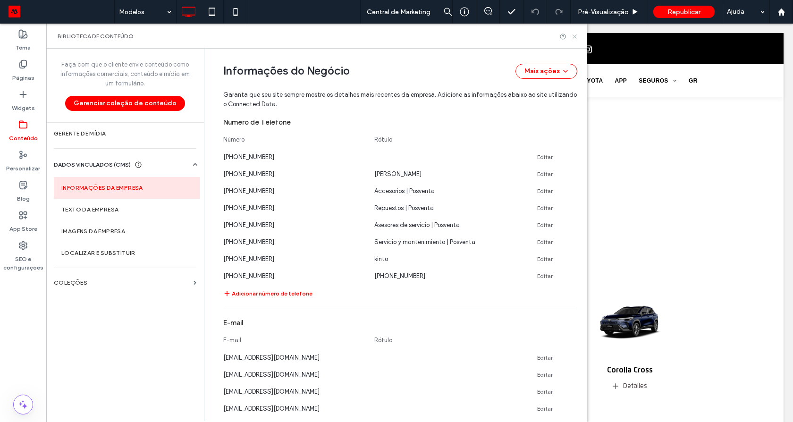
click at [575, 36] on use at bounding box center [575, 36] width 4 height 4
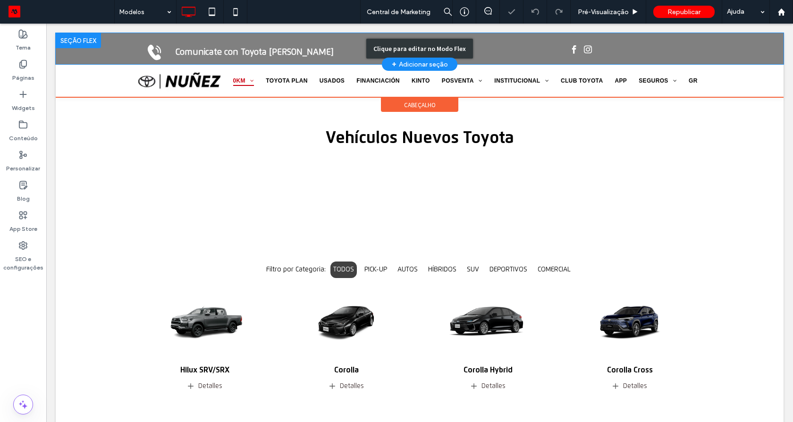
click at [157, 54] on div "Clique para editar no Modo Flex" at bounding box center [420, 48] width 728 height 31
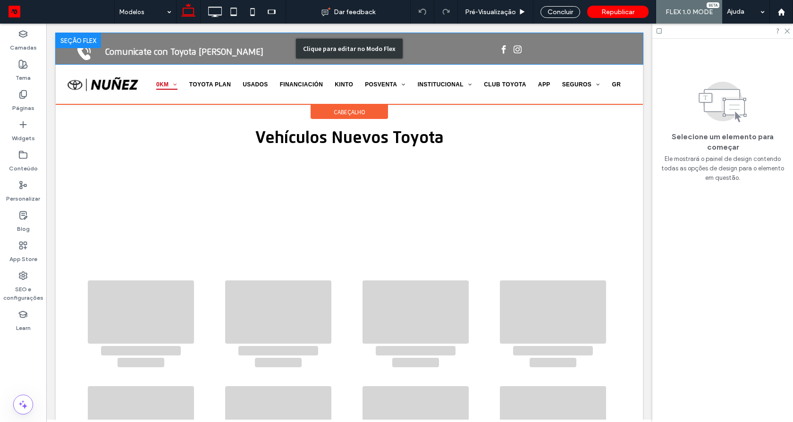
scroll to position [0, 0]
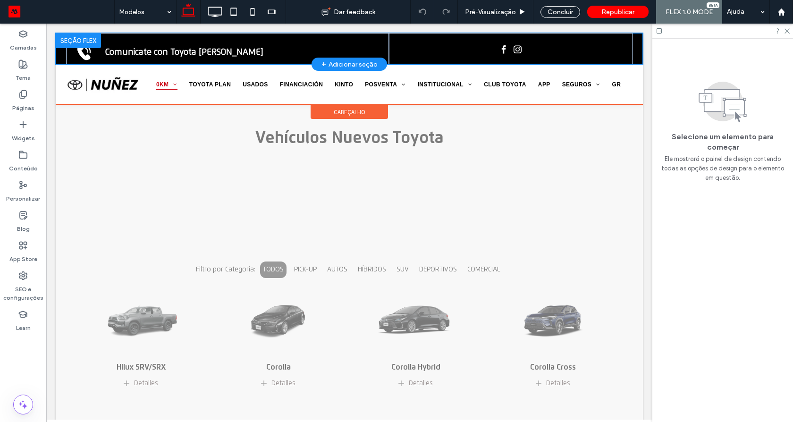
click at [80, 46] on div at bounding box center [78, 40] width 45 height 15
click at [338, 37] on div "Comunicate con Toyota [PERSON_NAME]" at bounding box center [227, 48] width 323 height 31
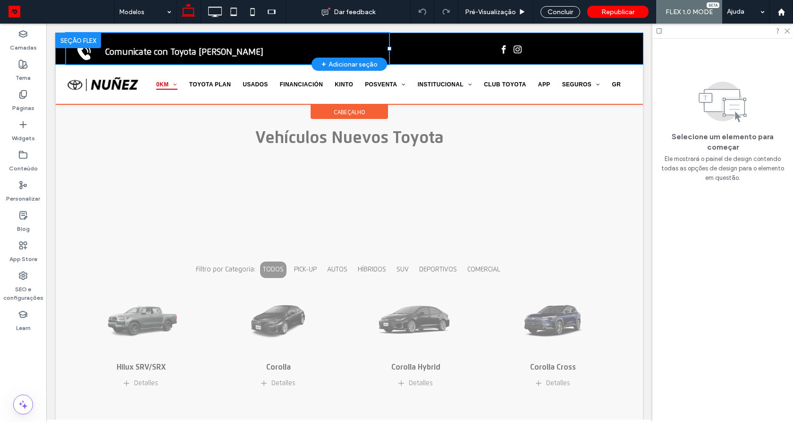
click at [59, 58] on div "Comunicate con Toyota [PERSON_NAME]" at bounding box center [349, 48] width 587 height 31
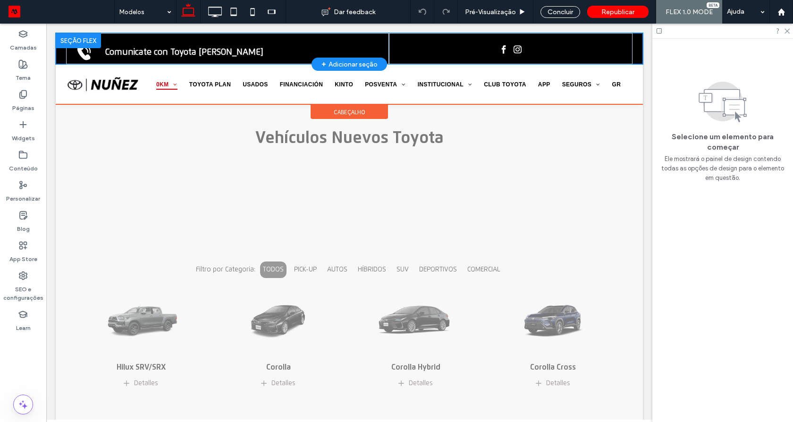
click at [92, 40] on div at bounding box center [78, 40] width 45 height 15
click at [146, 43] on div "Comunicate con Toyota [PERSON_NAME]" at bounding box center [227, 48] width 323 height 31
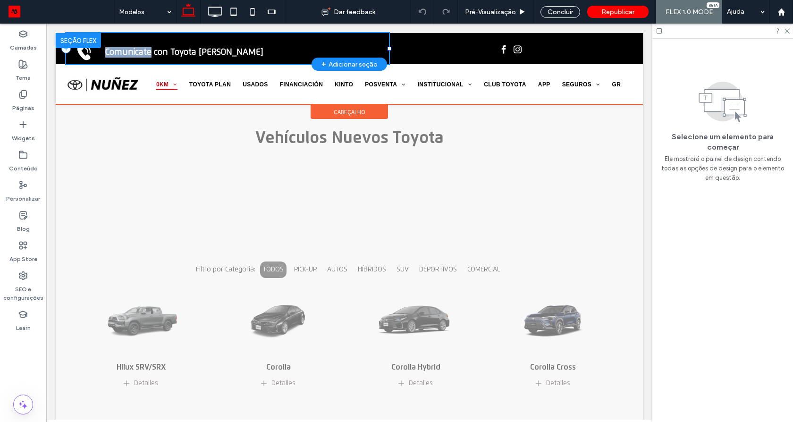
click at [146, 43] on div "Comunicate con Toyota [PERSON_NAME]" at bounding box center [227, 48] width 323 height 31
click at [300, 33] on div at bounding box center [227, 33] width 323 height 0
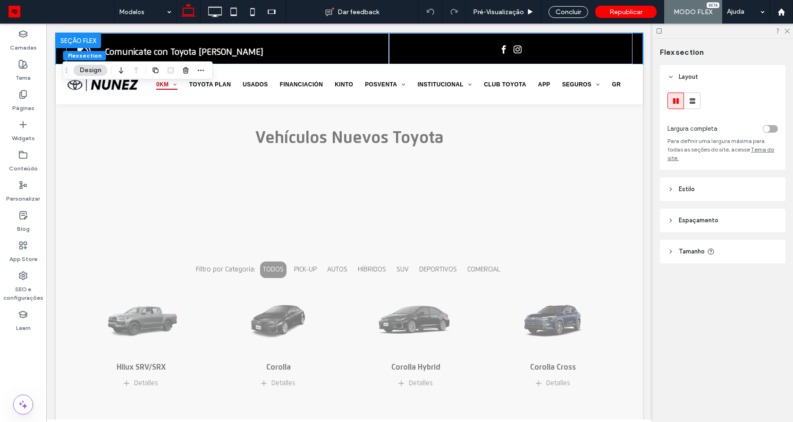
click at [697, 216] on span "Espaçamento" at bounding box center [699, 220] width 40 height 9
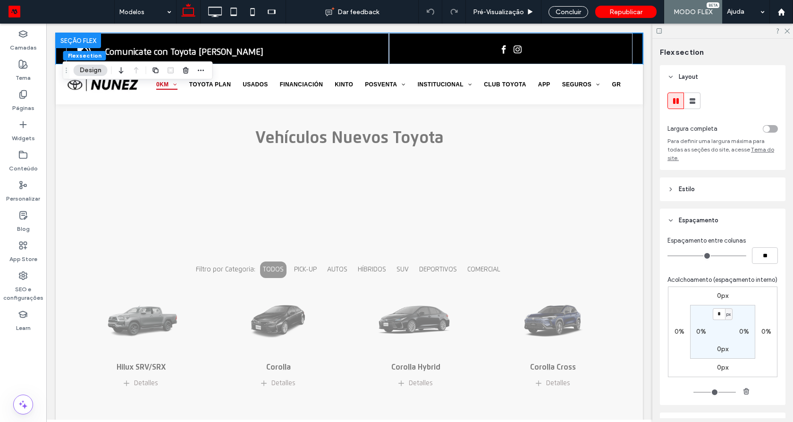
click at [720, 353] on label "0px" at bounding box center [722, 349] width 11 height 8
type input "**"
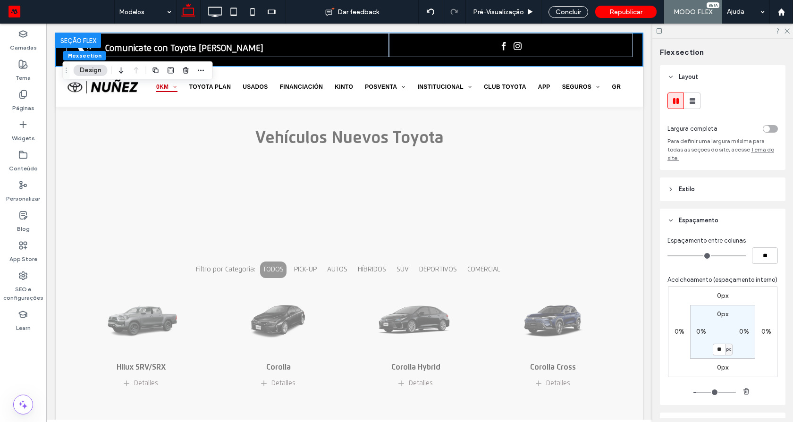
click at [717, 318] on label "0px" at bounding box center [722, 314] width 11 height 8
type input "*"
type input "**"
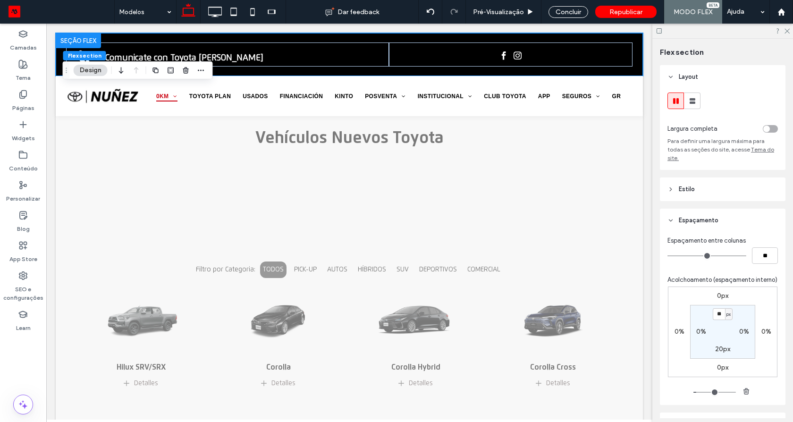
click at [717, 353] on label "20px" at bounding box center [722, 349] width 15 height 8
type input "**"
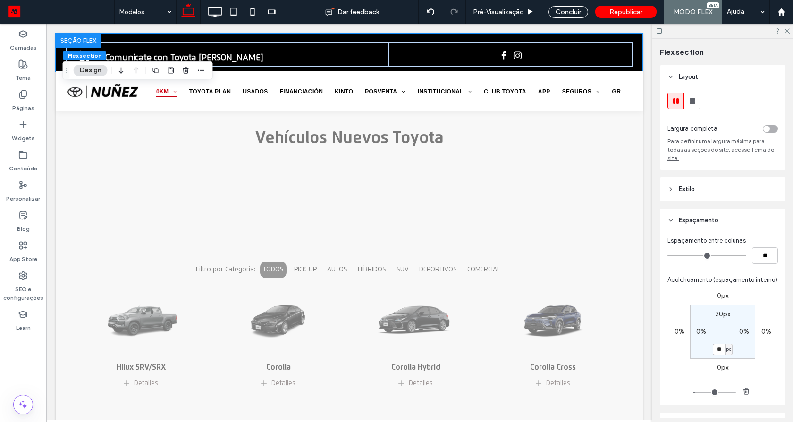
click at [718, 318] on label "20px" at bounding box center [722, 314] width 15 height 8
type input "**"
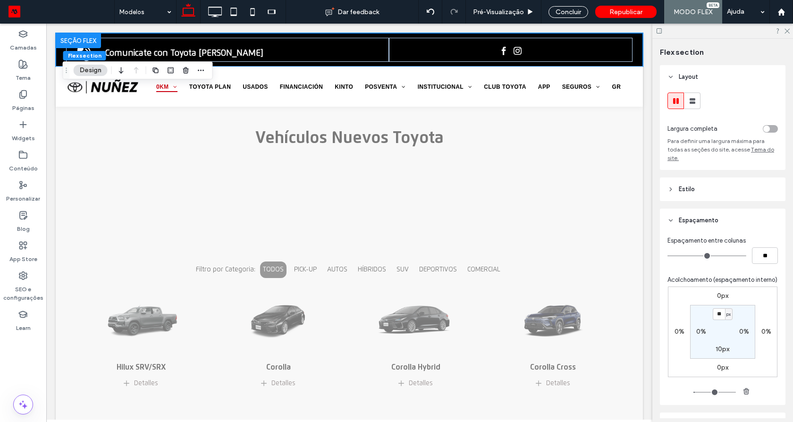
click at [80, 51] on button "Flex section" at bounding box center [84, 55] width 43 height 9
click at [209, 11] on icon at bounding box center [214, 11] width 19 height 19
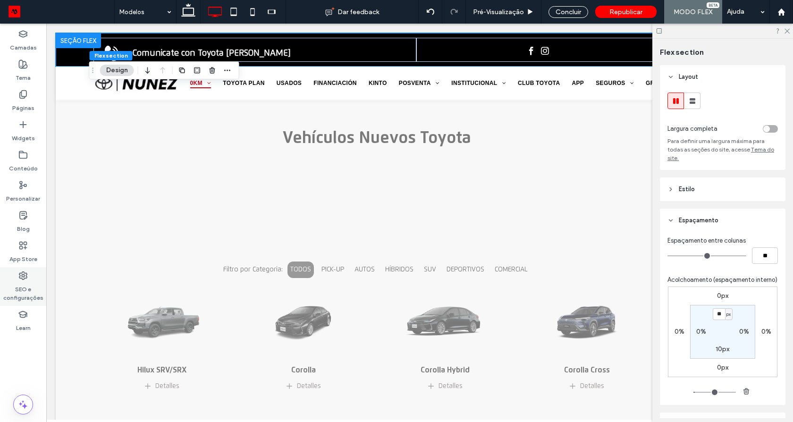
drag, startPoint x: 96, startPoint y: 68, endPoint x: 10, endPoint y: 279, distance: 227.7
click at [20, 256] on div "Camadas Tema Páginas Widgets Conteúdo Personalizar Blog App Store SEO e configu…" at bounding box center [396, 223] width 793 height 398
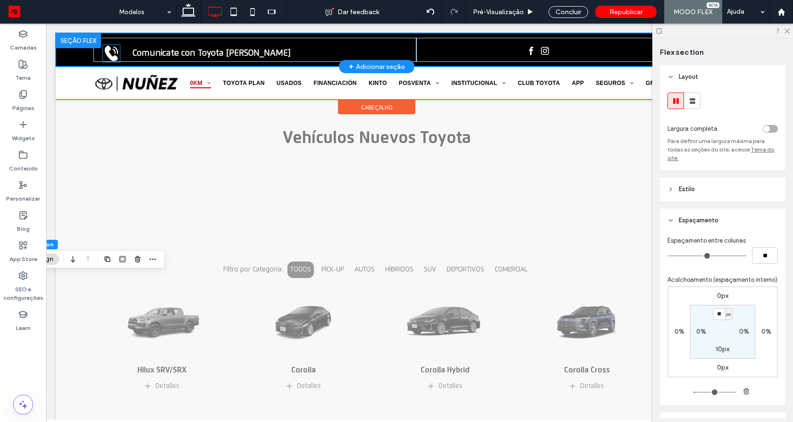
click at [108, 55] on icon at bounding box center [110, 54] width 13 height 16
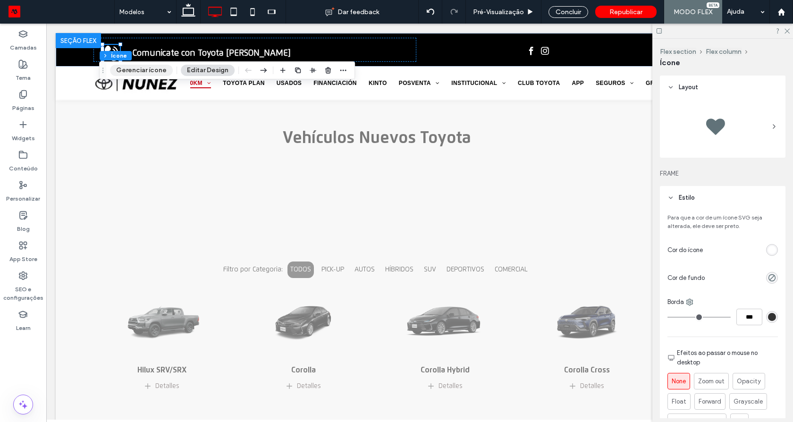
click at [147, 71] on button "Gerenciar ícone" at bounding box center [141, 70] width 63 height 11
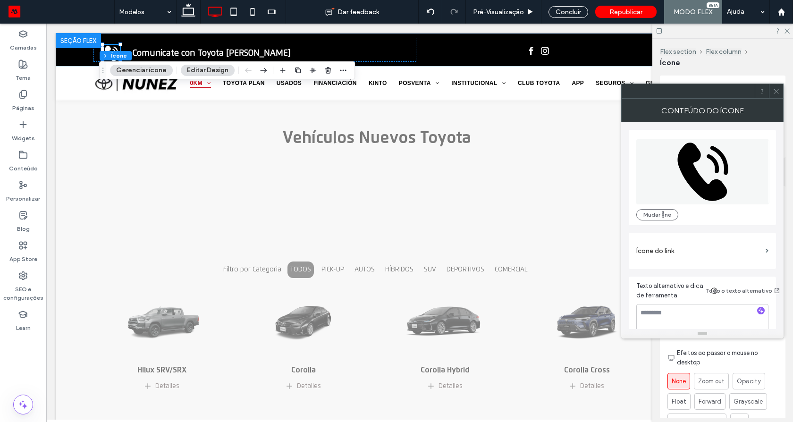
click at [695, 246] on label "Ícone do link" at bounding box center [699, 250] width 126 height 17
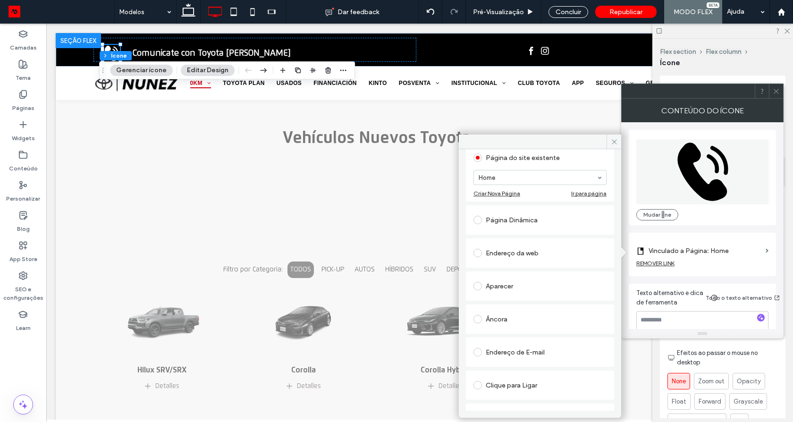
scroll to position [102, 0]
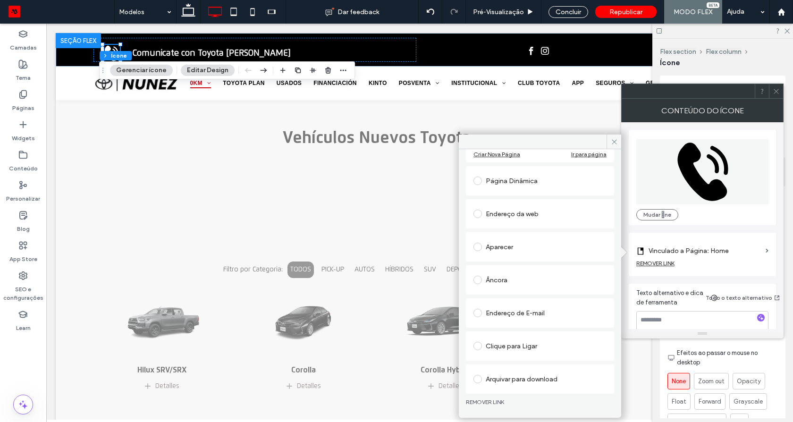
click at [522, 357] on div "Clique para Ligar" at bounding box center [540, 345] width 148 height 29
click at [525, 346] on div "Clique para Ligar" at bounding box center [540, 346] width 133 height 15
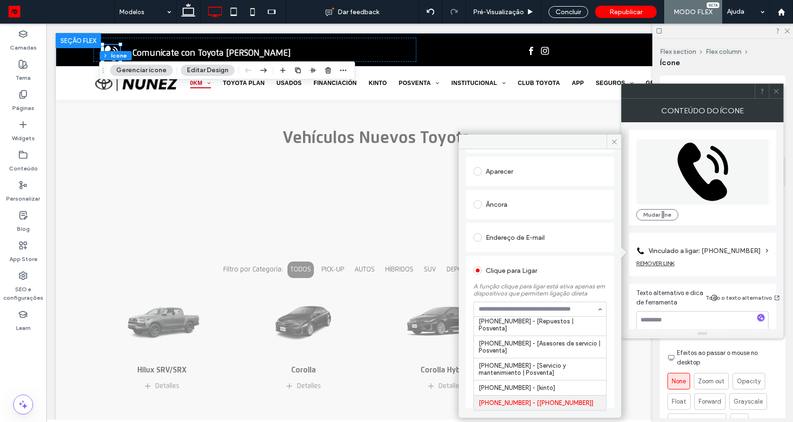
scroll to position [196, 0]
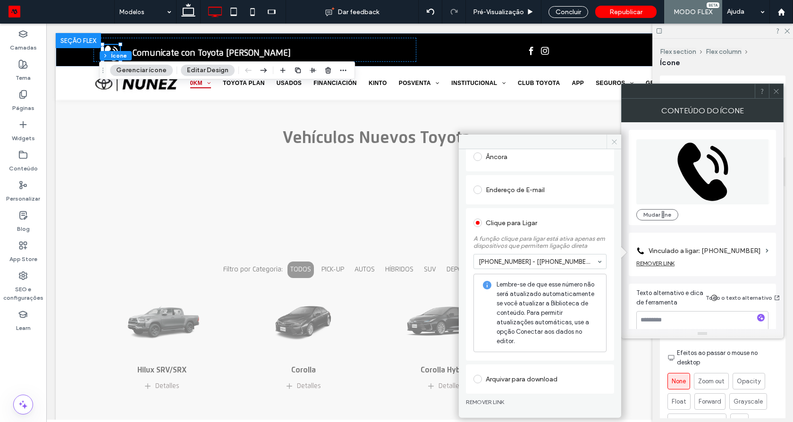
click at [615, 142] on icon at bounding box center [614, 141] width 7 height 7
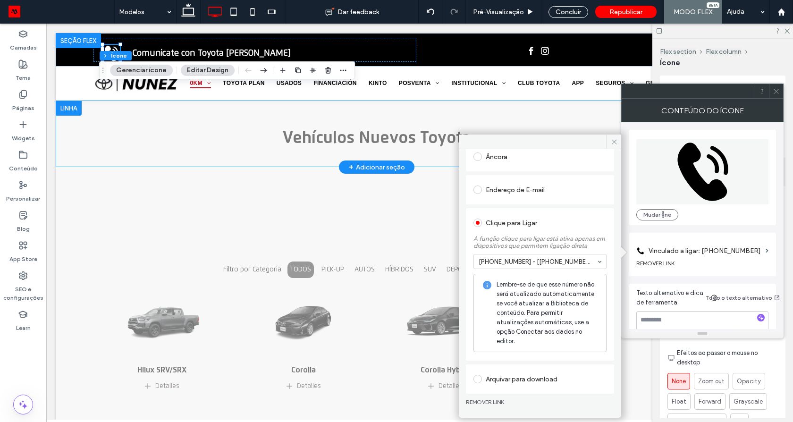
drag, startPoint x: 824, startPoint y: 111, endPoint x: 627, endPoint y: 141, distance: 200.1
click at [627, 141] on div "Clique duas vezes para sair do Modo Flex" at bounding box center [377, 134] width 642 height 67
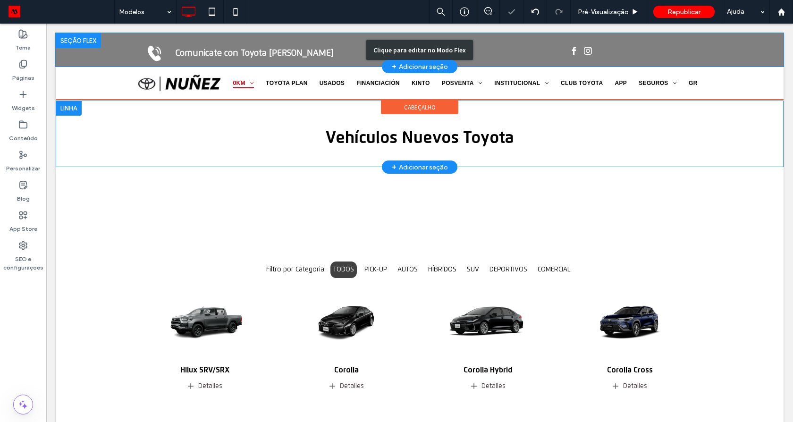
click at [272, 44] on div "Clique para editar no Modo Flex" at bounding box center [420, 50] width 728 height 34
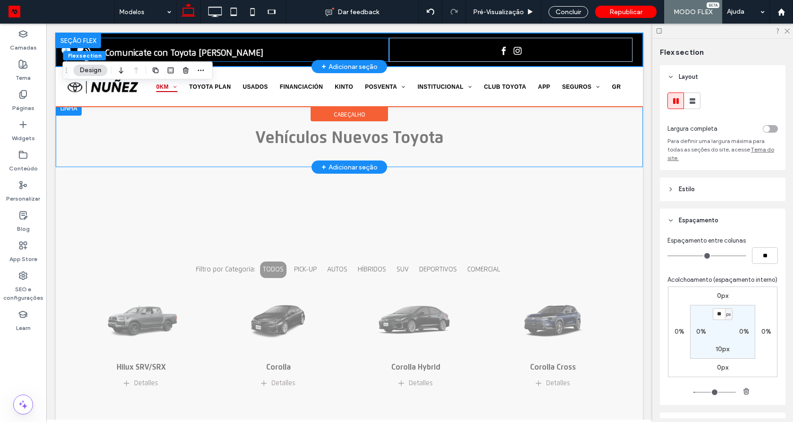
click at [393, 44] on div at bounding box center [511, 50] width 244 height 24
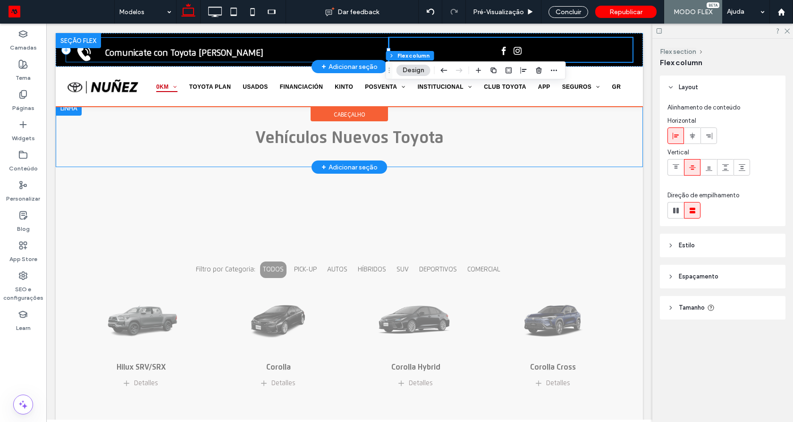
click at [381, 42] on div "Comunicate con Toyota Nuñez" at bounding box center [227, 50] width 323 height 24
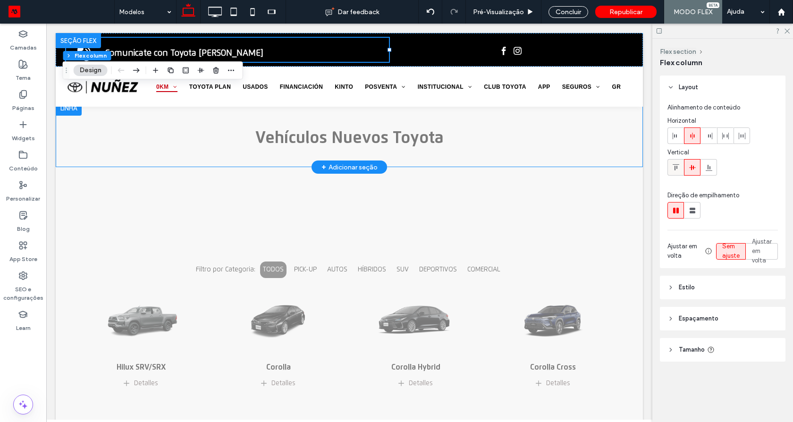
click at [671, 162] on div at bounding box center [676, 168] width 16 height 16
drag, startPoint x: 671, startPoint y: 162, endPoint x: 678, endPoint y: 167, distance: 8.8
click at [672, 163] on div at bounding box center [676, 168] width 16 height 16
click at [693, 169] on use at bounding box center [692, 167] width 7 height 5
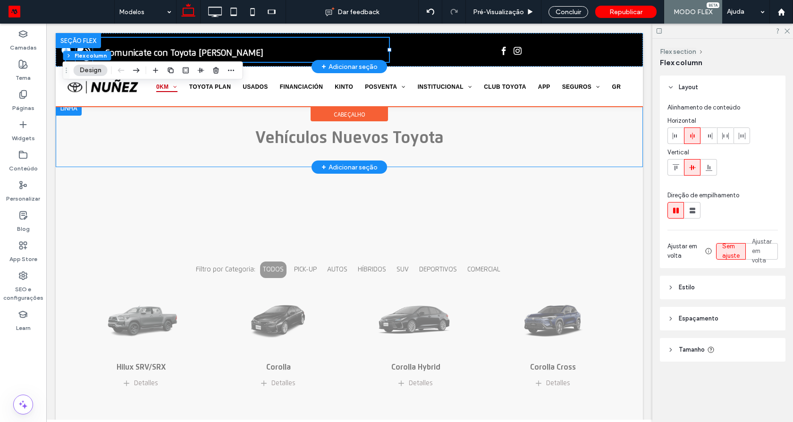
click at [84, 50] on icon at bounding box center [84, 53] width 17 height 17
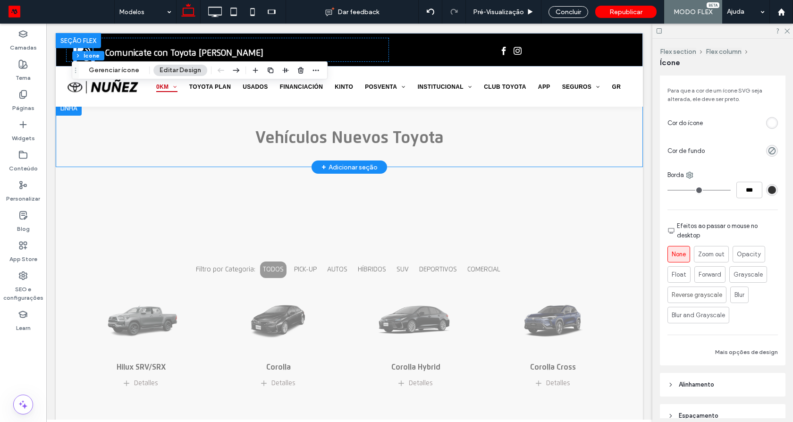
scroll to position [205, 0]
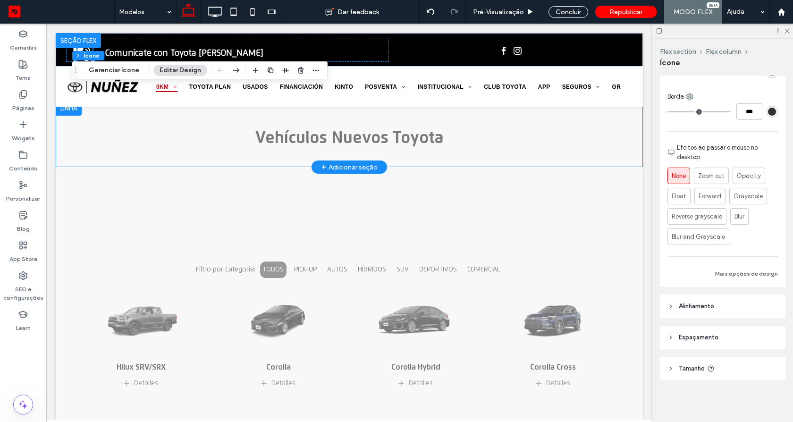
click at [706, 309] on span "Alinhamento" at bounding box center [696, 306] width 35 height 9
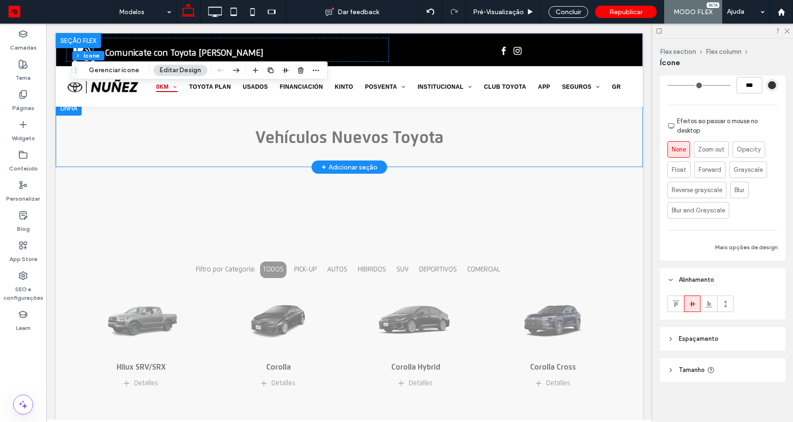
scroll to position [233, 0]
click at [709, 303] on icon at bounding box center [709, 303] width 8 height 8
click at [693, 300] on icon at bounding box center [693, 303] width 8 height 8
drag, startPoint x: 488, startPoint y: 14, endPoint x: 404, endPoint y: 0, distance: 84.6
click at [488, 14] on span "Pré-Visualizaçāo" at bounding box center [498, 12] width 51 height 8
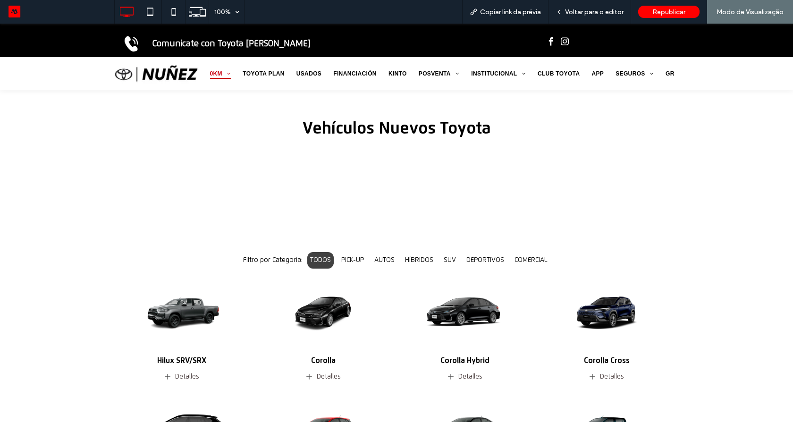
click at [220, 43] on strong "Comunicate con Toyota Nuñez" at bounding box center [231, 44] width 158 height 8
drag, startPoint x: 593, startPoint y: 10, endPoint x: 587, endPoint y: 10, distance: 6.2
click at [587, 10] on span "Voltar para o editor" at bounding box center [594, 12] width 59 height 8
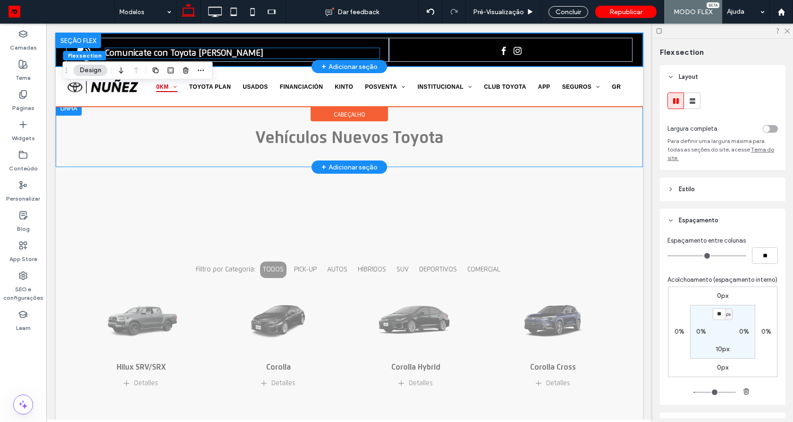
click at [200, 53] on strong "Comunicate con Toyota Nuñez" at bounding box center [184, 53] width 158 height 8
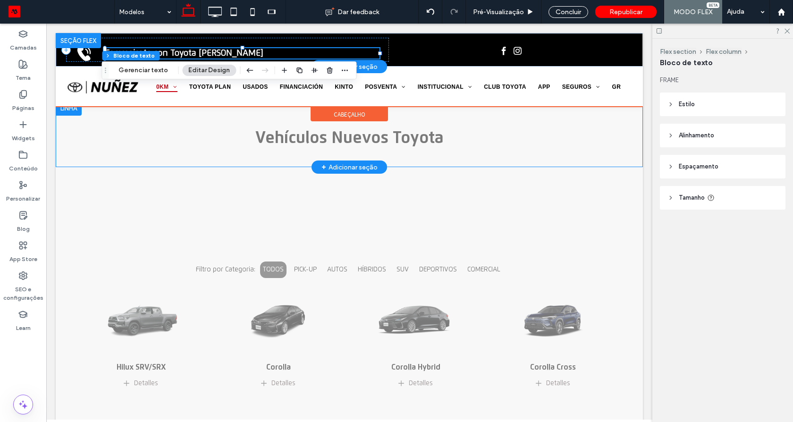
click at [200, 53] on div "Comunicate con Toyota Nuñez" at bounding box center [242, 53] width 274 height 10
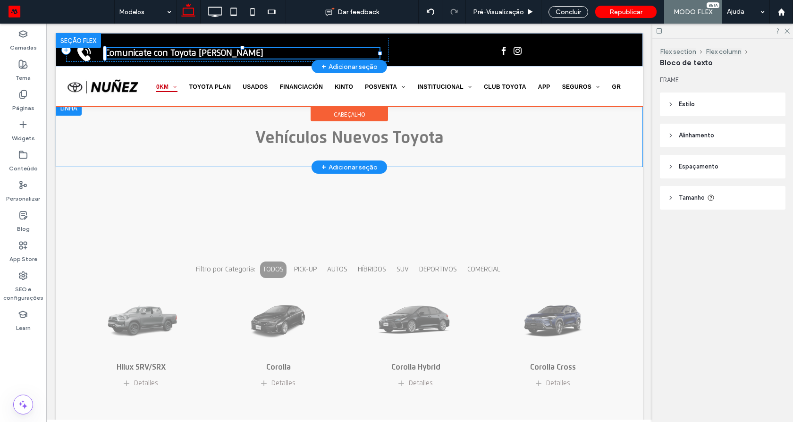
type input "**********"
type input "**"
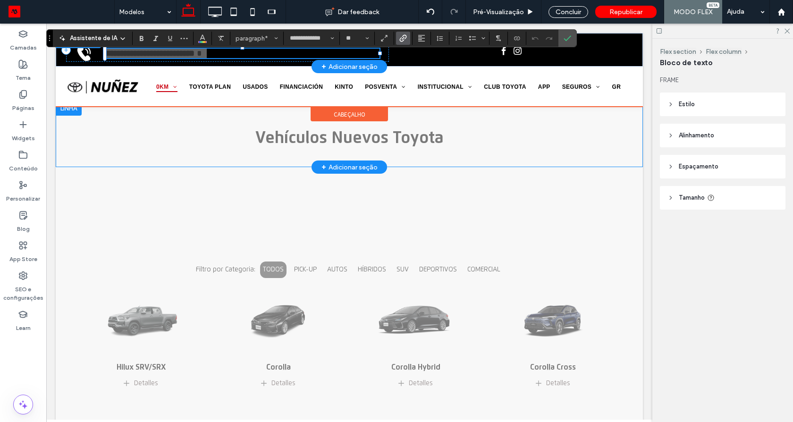
click at [402, 37] on use "Link" at bounding box center [403, 37] width 7 height 7
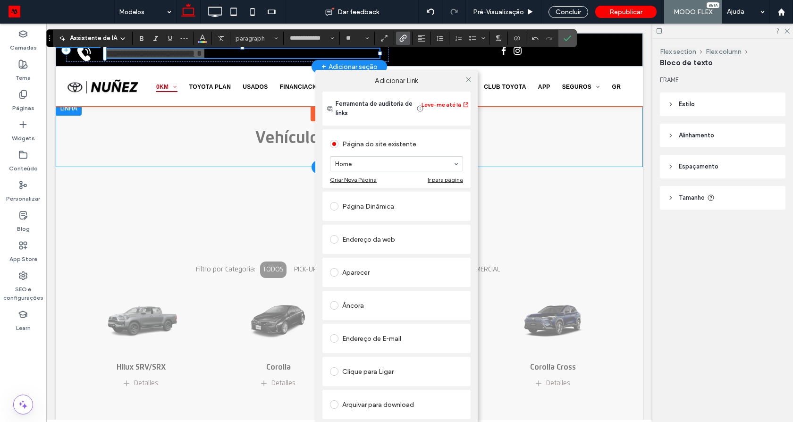
click at [333, 272] on span at bounding box center [334, 272] width 8 height 8
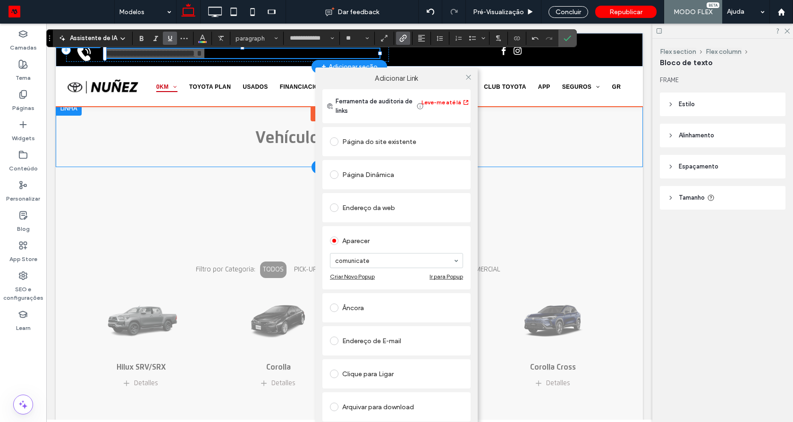
click at [166, 39] on icon "Sublinhado" at bounding box center [170, 38] width 8 height 8
drag, startPoint x: 173, startPoint y: 40, endPoint x: 163, endPoint y: 41, distance: 9.5
click at [173, 40] on label "Sublinhado" at bounding box center [170, 38] width 14 height 13
click at [166, 41] on icon "Sublinhado" at bounding box center [170, 38] width 8 height 8
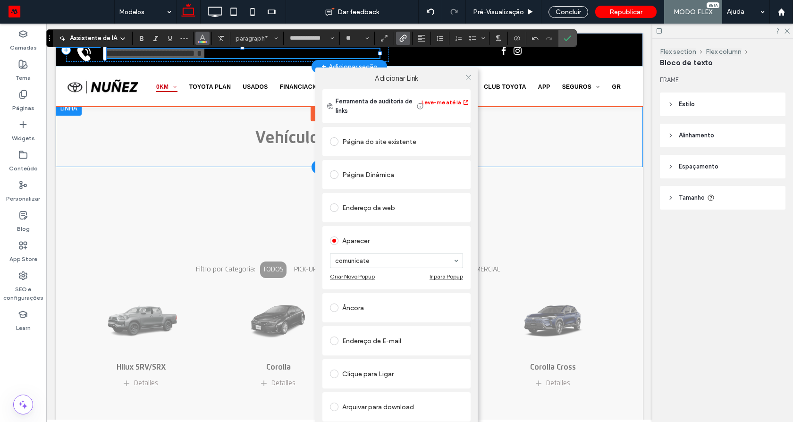
click at [202, 36] on use "Cor" at bounding box center [202, 37] width 5 height 5
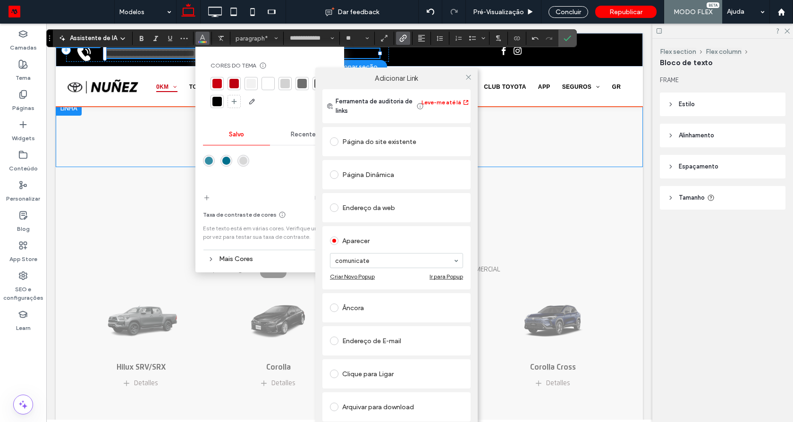
click at [268, 85] on div "Adicionar Link Ferramenta de auditoria de links Leve-me até lá Página do site e…" at bounding box center [396, 258] width 793 height 422
click at [268, 82] on div "Adicionar Link Ferramenta de auditoria de links Leve-me até lá Página do site e…" at bounding box center [396, 258] width 793 height 422
click at [269, 86] on div "Adicionar Link Ferramenta de auditoria de links Leve-me até lá Página do site e…" at bounding box center [396, 258] width 793 height 422
click at [267, 84] on div "Adicionar Link Ferramenta de auditoria de links Leve-me até lá Página do site e…" at bounding box center [396, 258] width 793 height 422
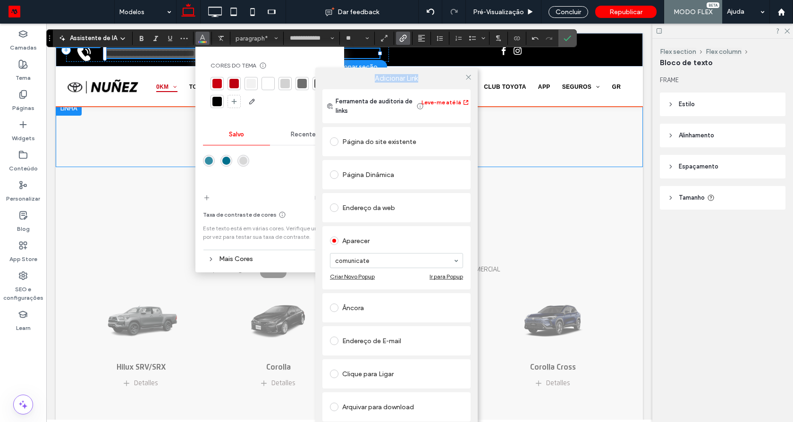
click at [267, 85] on div "Adicionar Link Ferramenta de auditoria de links Leve-me até lá Página do site e…" at bounding box center [396, 258] width 793 height 422
click at [268, 89] on div "Adicionar Link Ferramenta de auditoria de links Leve-me até lá Página do site e…" at bounding box center [396, 258] width 793 height 422
click at [270, 81] on div "Adicionar Link Ferramenta de auditoria de links Leve-me até lá Página do site e…" at bounding box center [396, 258] width 793 height 422
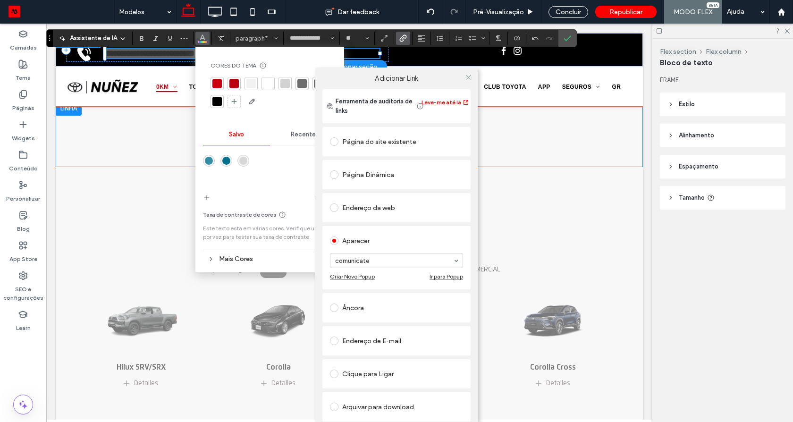
click at [199, 34] on icon "Cor" at bounding box center [203, 38] width 8 height 8
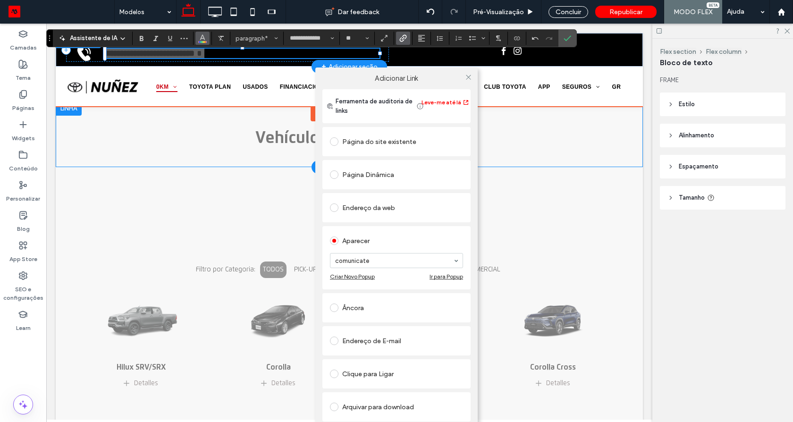
click at [199, 39] on icon "Cor" at bounding box center [203, 38] width 8 height 8
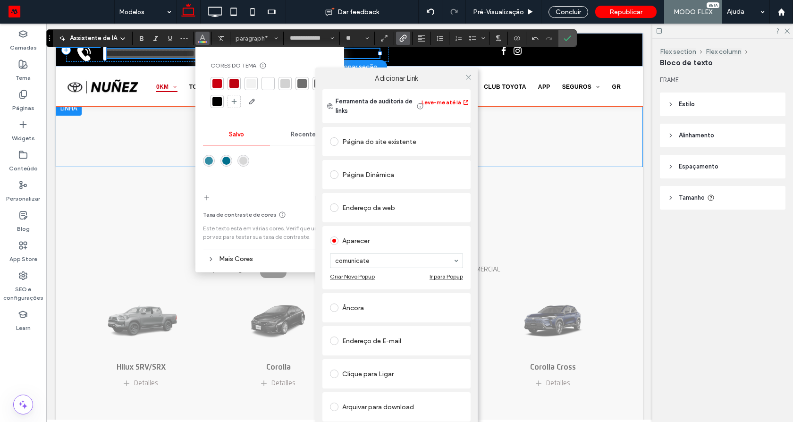
click at [264, 83] on div "Adicionar Link Ferramenta de auditoria de links Leve-me até lá Página do site e…" at bounding box center [396, 258] width 793 height 422
click at [467, 78] on icon at bounding box center [468, 77] width 7 height 7
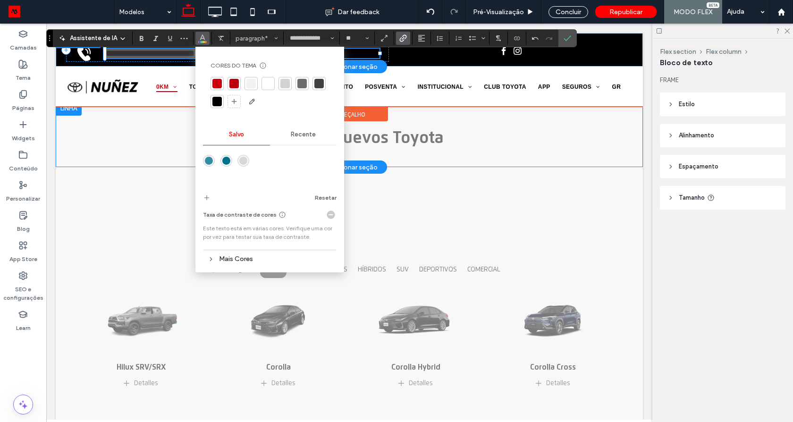
click at [268, 85] on div at bounding box center [267, 83] width 9 height 9
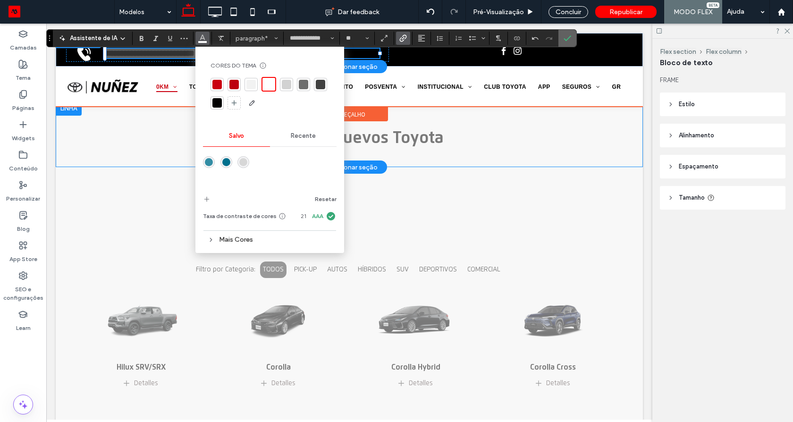
click at [568, 38] on icon "Confirmar" at bounding box center [568, 38] width 8 height 8
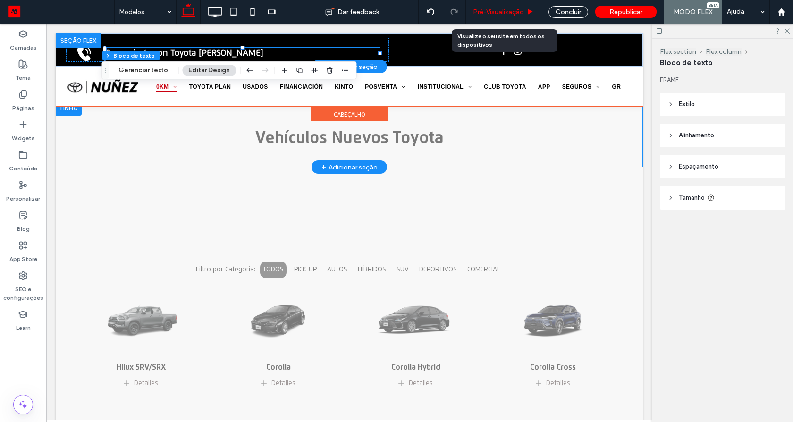
click at [504, 9] on span "Pré-Visualizaçāo" at bounding box center [498, 12] width 51 height 8
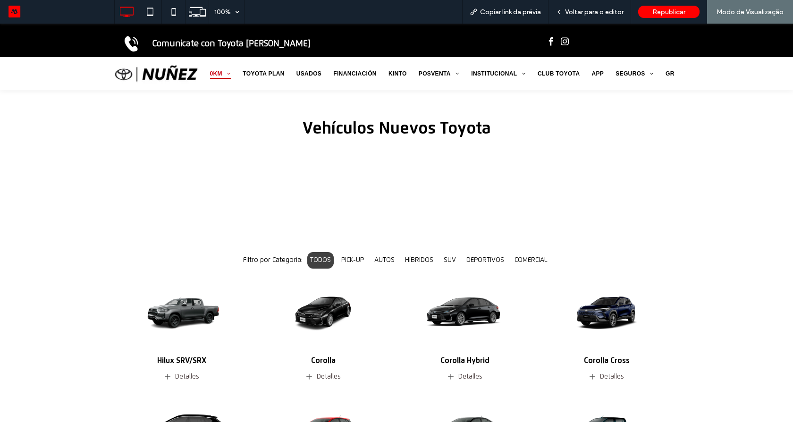
click at [250, 46] on strong "Comunicate con Toyota Nuñez" at bounding box center [231, 44] width 158 height 8
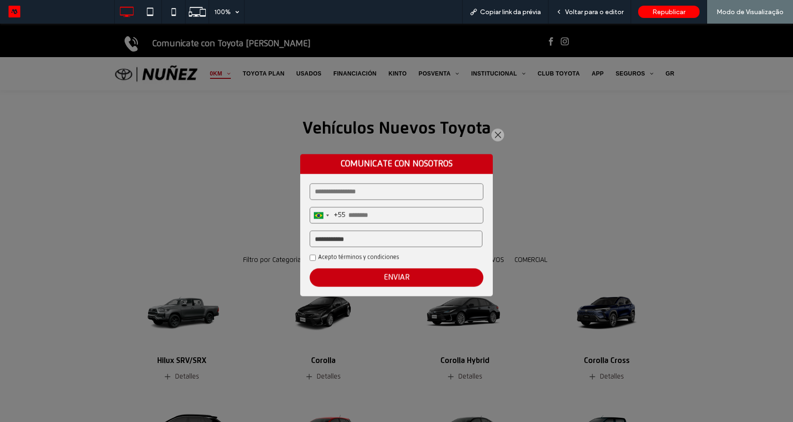
click at [491, 135] on div at bounding box center [497, 135] width 13 height 13
click at [494, 135] on h2 "Vehículos Nuevos Toyota" at bounding box center [396, 128] width 567 height 19
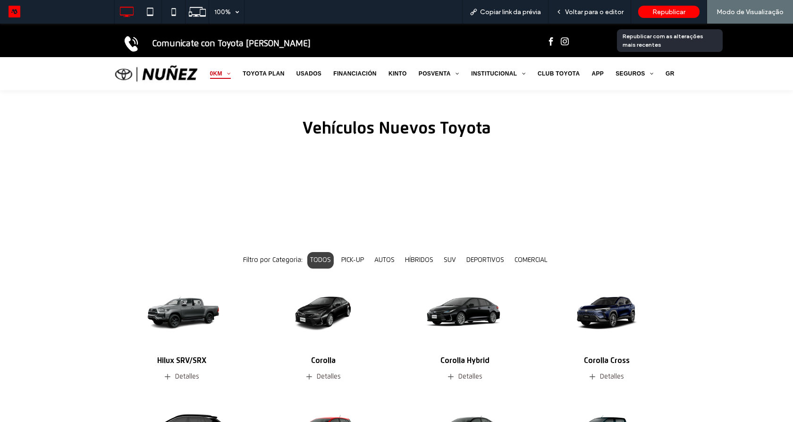
click at [662, 12] on span "Republicar" at bounding box center [668, 12] width 33 height 8
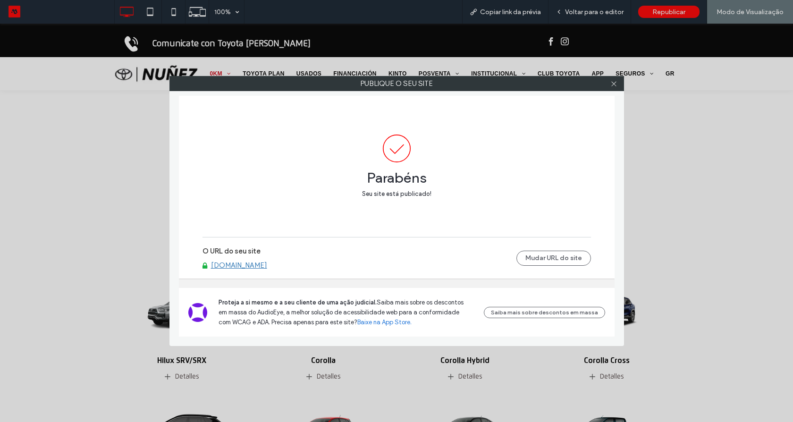
click at [261, 262] on link "www.toyotanz.com.ar" at bounding box center [239, 265] width 56 height 8
click at [609, 82] on div at bounding box center [614, 83] width 14 height 14
click at [614, 85] on icon at bounding box center [613, 83] width 7 height 7
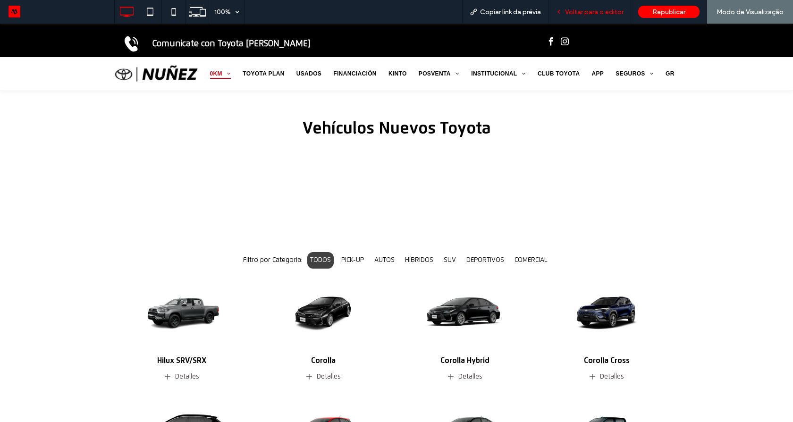
click at [587, 11] on span "Voltar para o editor" at bounding box center [594, 12] width 59 height 8
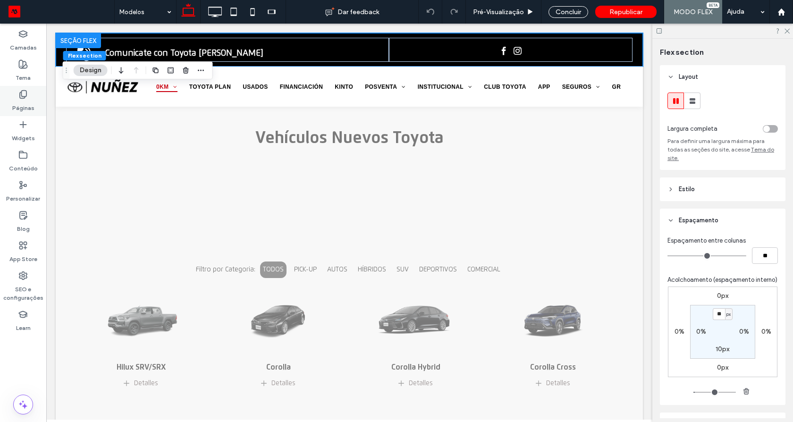
click at [25, 107] on label "Páginas" at bounding box center [23, 105] width 22 height 13
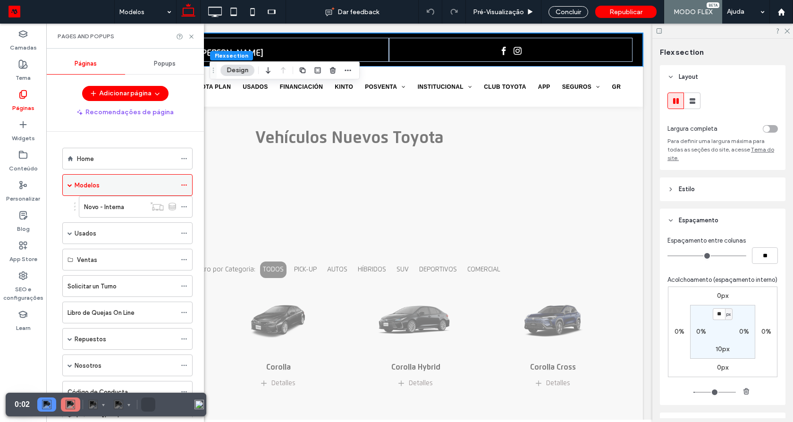
click at [181, 186] on icon at bounding box center [184, 185] width 7 height 7
click at [181, 183] on icon at bounding box center [184, 185] width 7 height 7
click at [183, 183] on icon at bounding box center [184, 185] width 7 height 7
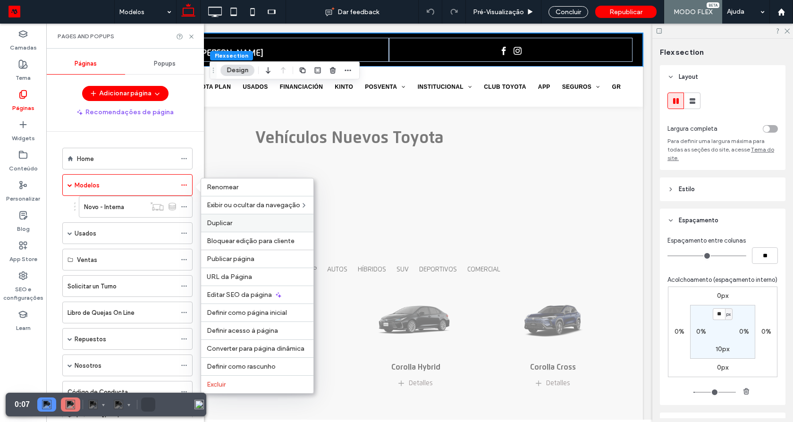
click at [223, 227] on span "Duplicar" at bounding box center [219, 223] width 25 height 8
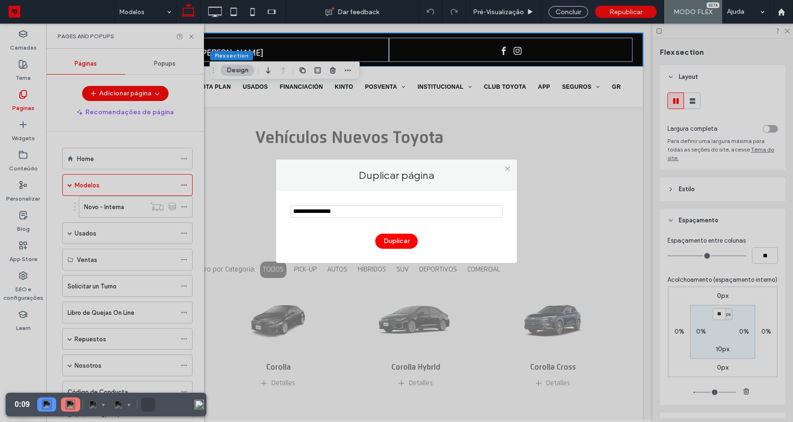
click at [321, 213] on input "notEmpty" at bounding box center [396, 211] width 212 height 12
drag, startPoint x: 368, startPoint y: 212, endPoint x: 410, endPoint y: 212, distance: 42.5
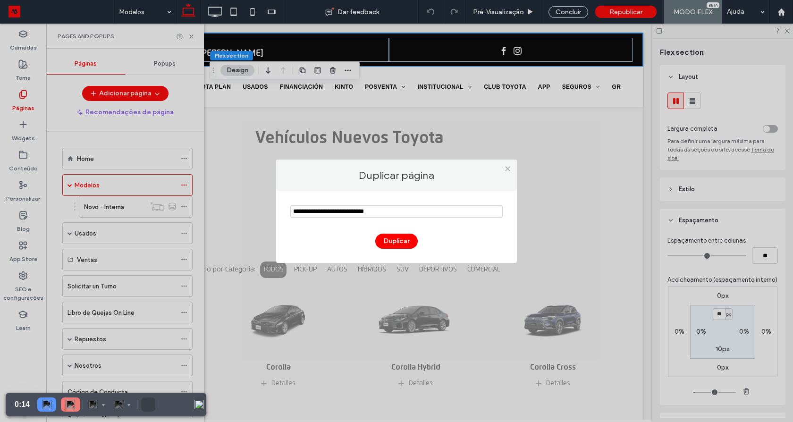
click at [410, 212] on input "notEmpty" at bounding box center [396, 211] width 212 height 12
type input "**********"
click at [74, 406] on img at bounding box center [70, 404] width 9 height 9
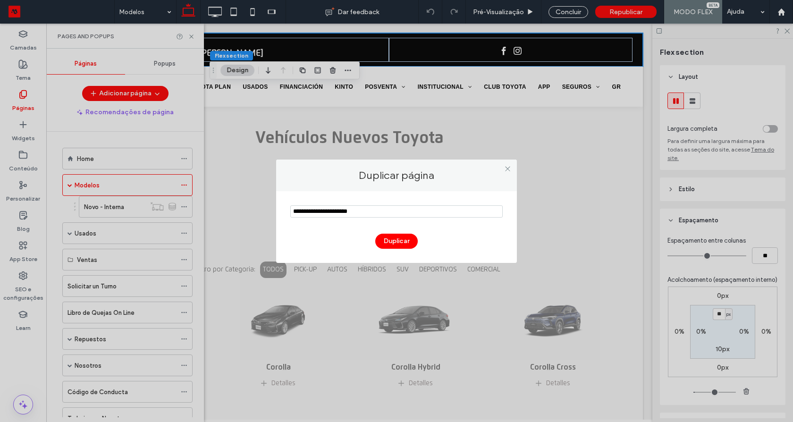
click at [510, 168] on icon at bounding box center [507, 168] width 7 height 7
click at [505, 168] on icon at bounding box center [507, 168] width 7 height 7
click at [507, 169] on icon at bounding box center [507, 168] width 7 height 7
click at [502, 170] on div at bounding box center [507, 169] width 14 height 14
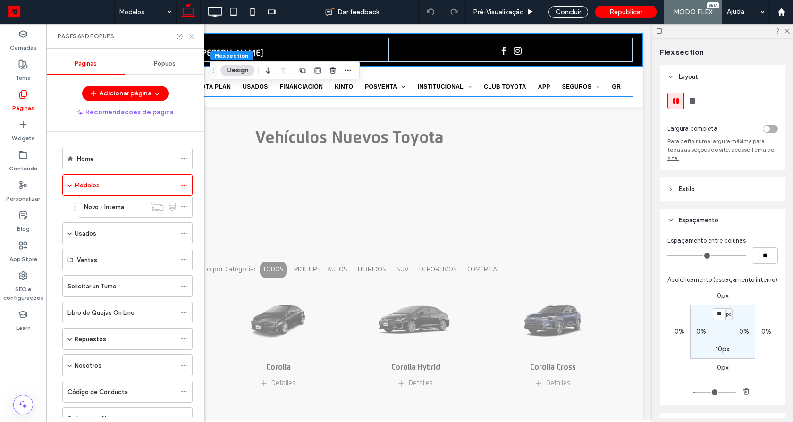
click at [191, 37] on icon at bounding box center [191, 36] width 7 height 7
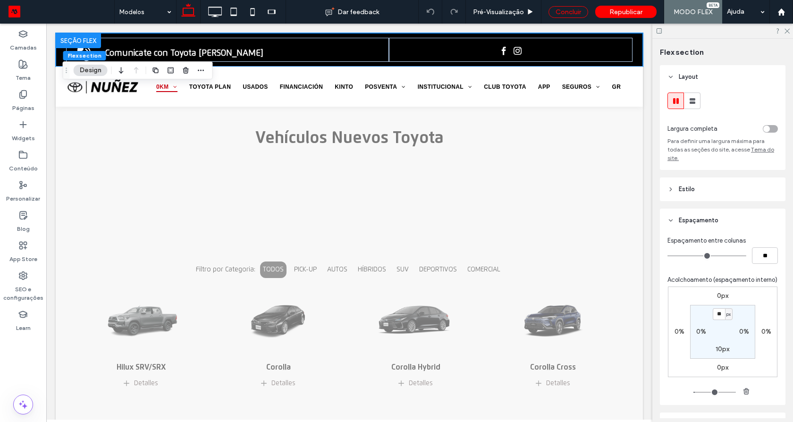
click at [567, 16] on div "Concluir" at bounding box center [569, 12] width 40 height 12
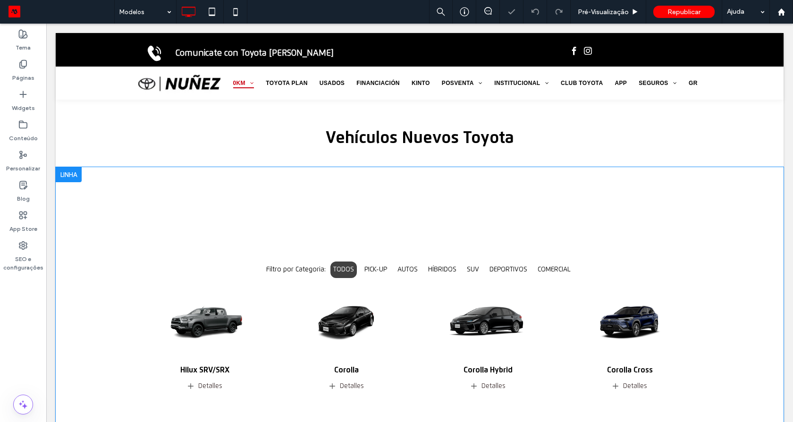
click at [71, 178] on div at bounding box center [69, 174] width 26 height 15
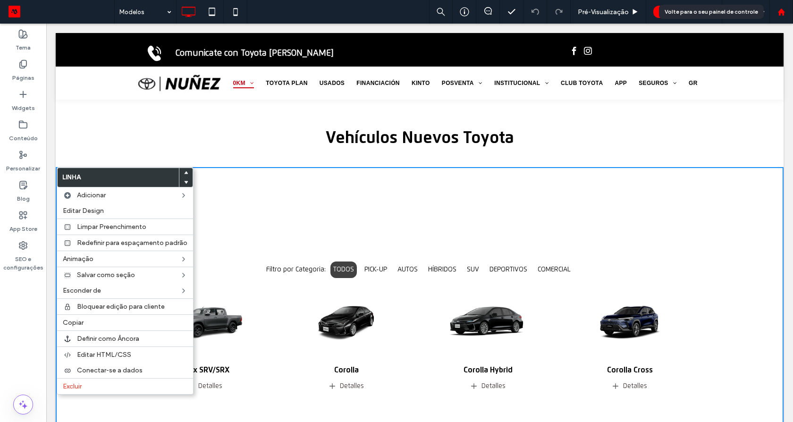
click at [774, 13] on div at bounding box center [781, 12] width 23 height 8
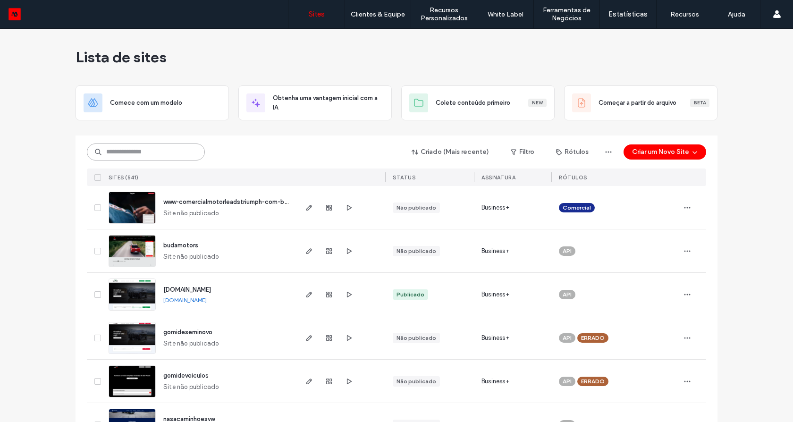
click at [161, 150] on input at bounding box center [146, 152] width 118 height 17
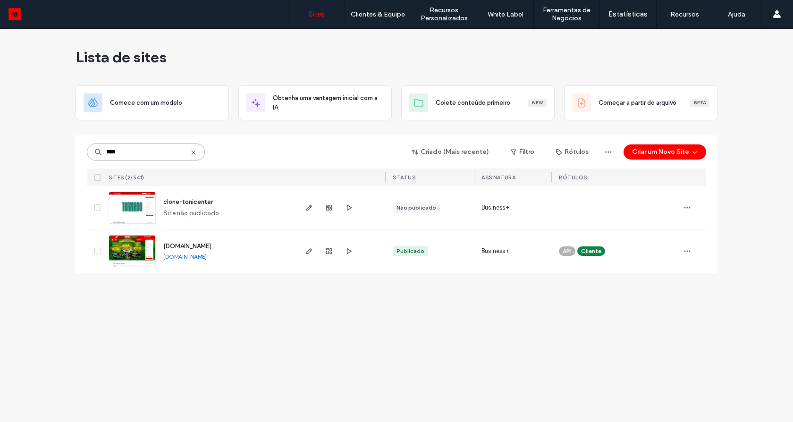
type input "****"
click at [182, 254] on link "[DOMAIN_NAME]" at bounding box center [184, 256] width 43 height 7
